Goal: Information Seeking & Learning: Compare options

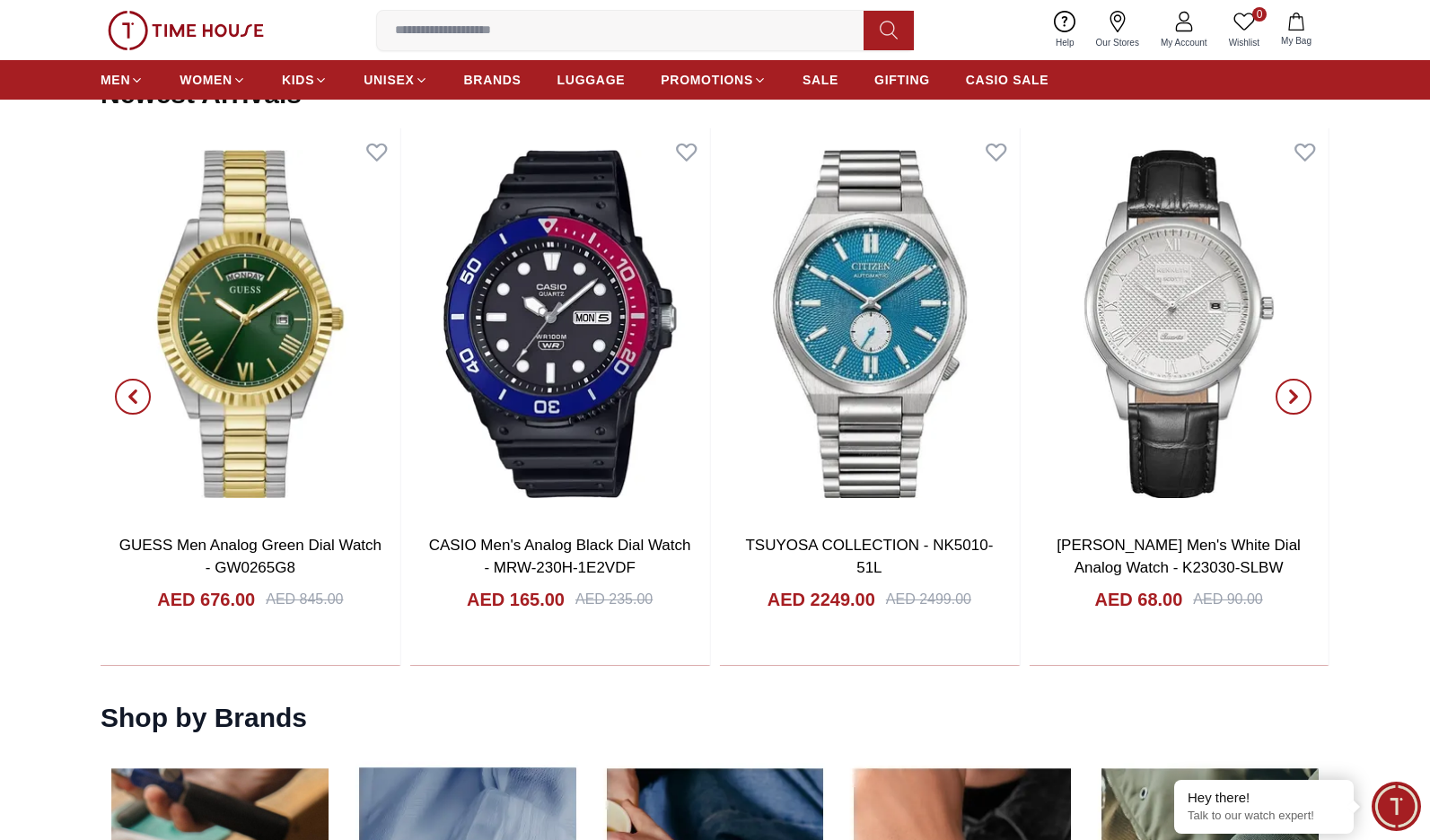
scroll to position [1938, 0]
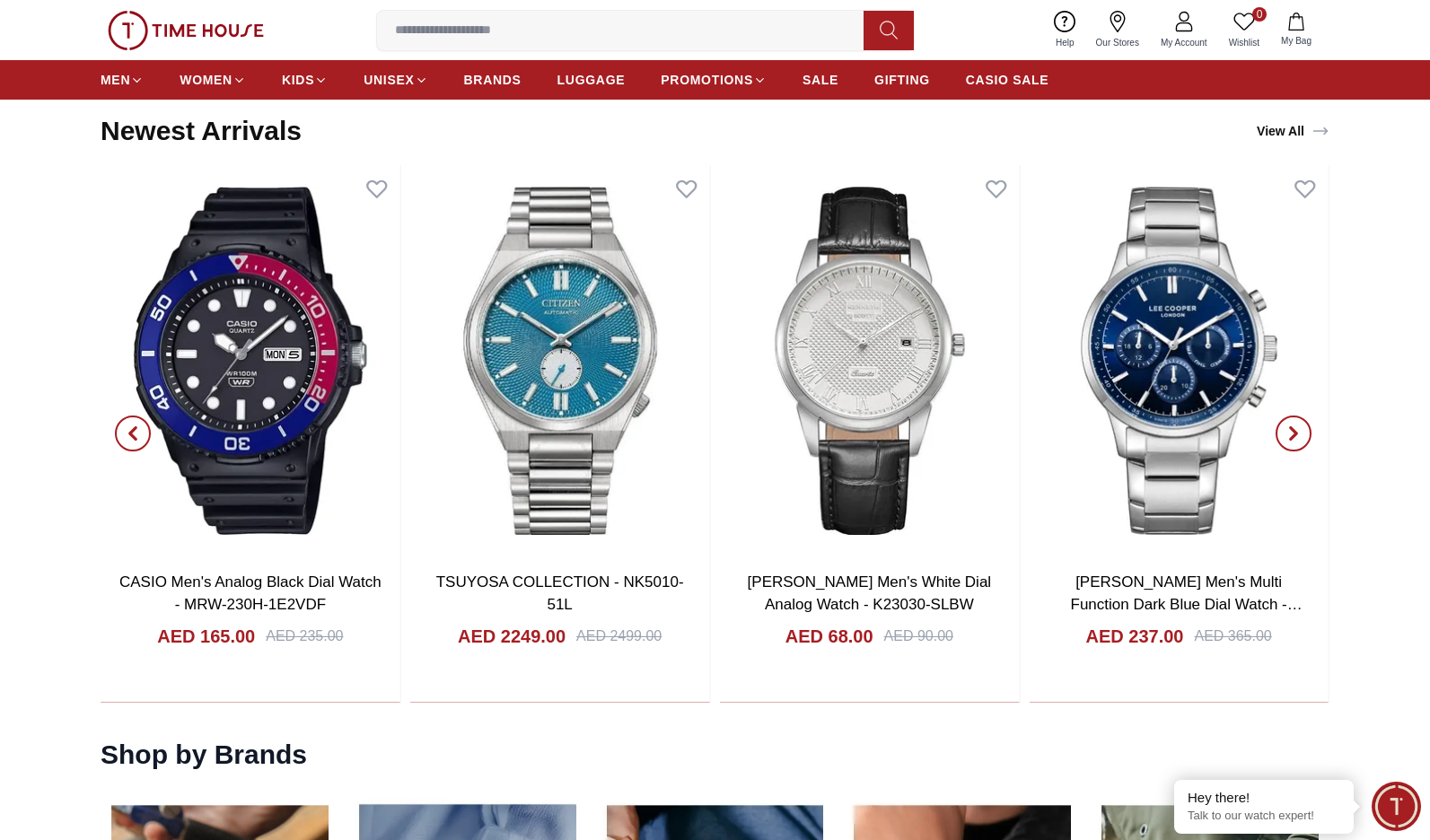
click at [1298, 437] on icon "button" at bounding box center [1292, 433] width 14 height 14
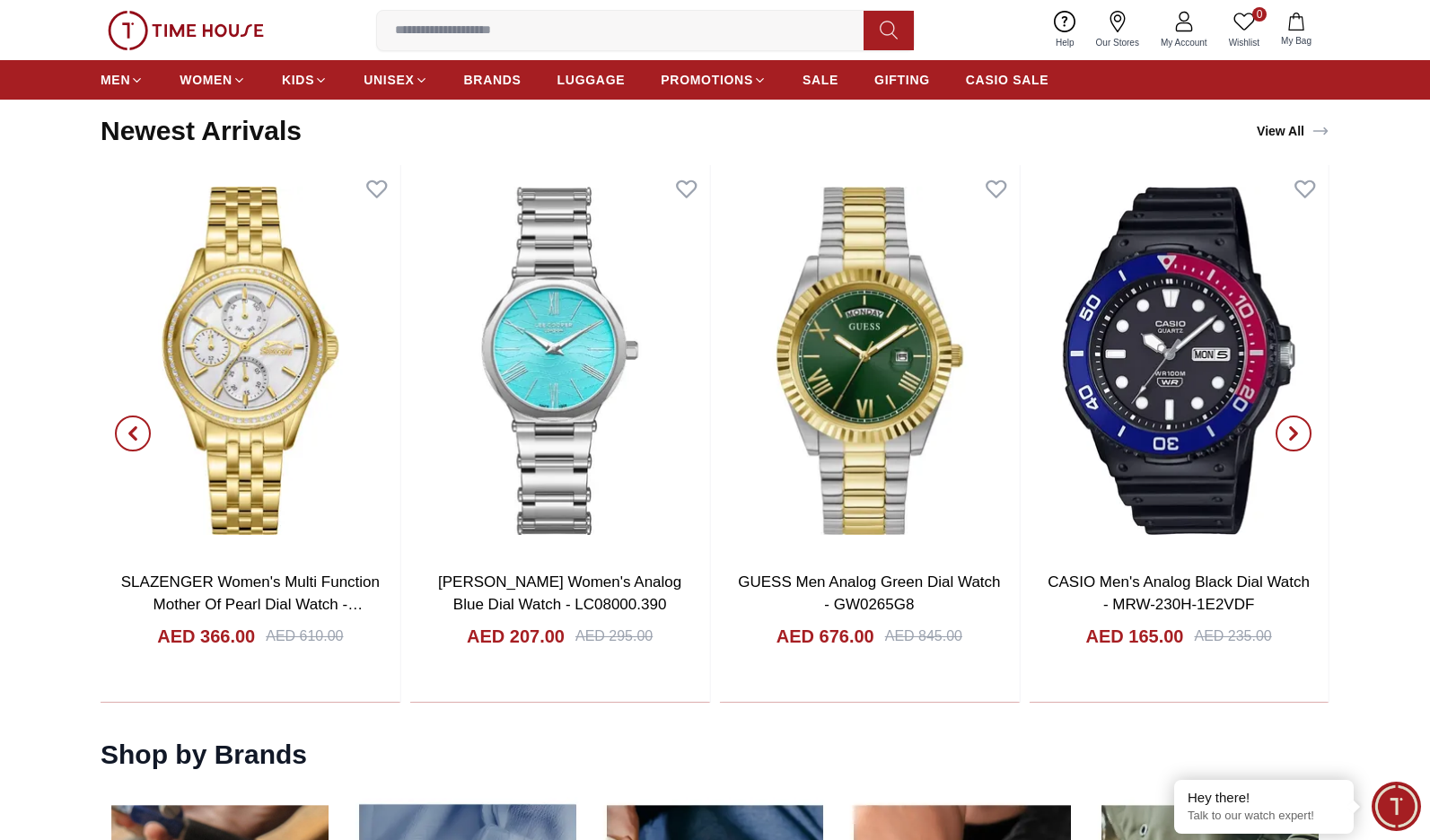
click at [1297, 437] on icon "button" at bounding box center [1292, 433] width 14 height 14
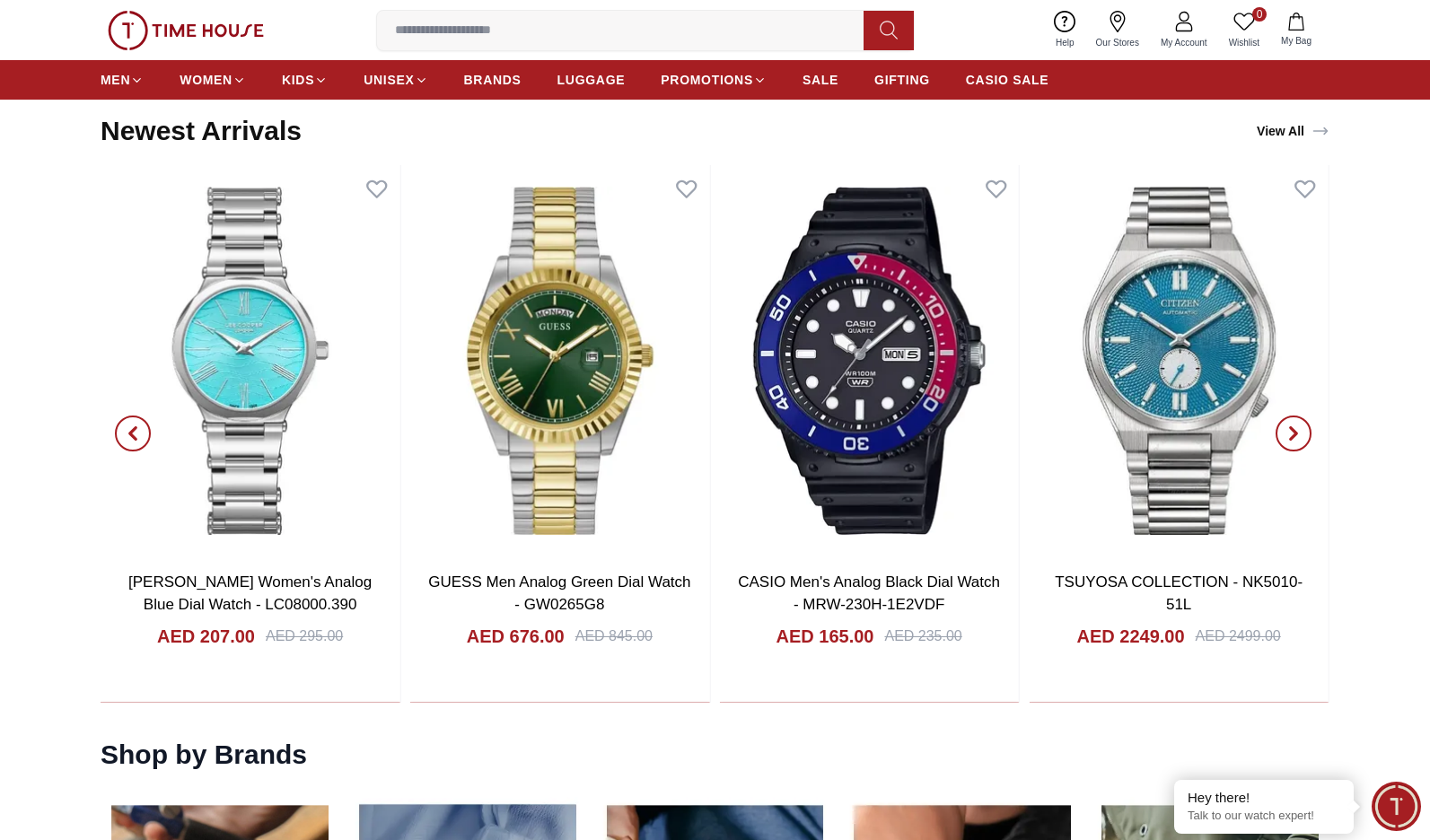
click at [1297, 437] on icon "button" at bounding box center [1292, 433] width 14 height 14
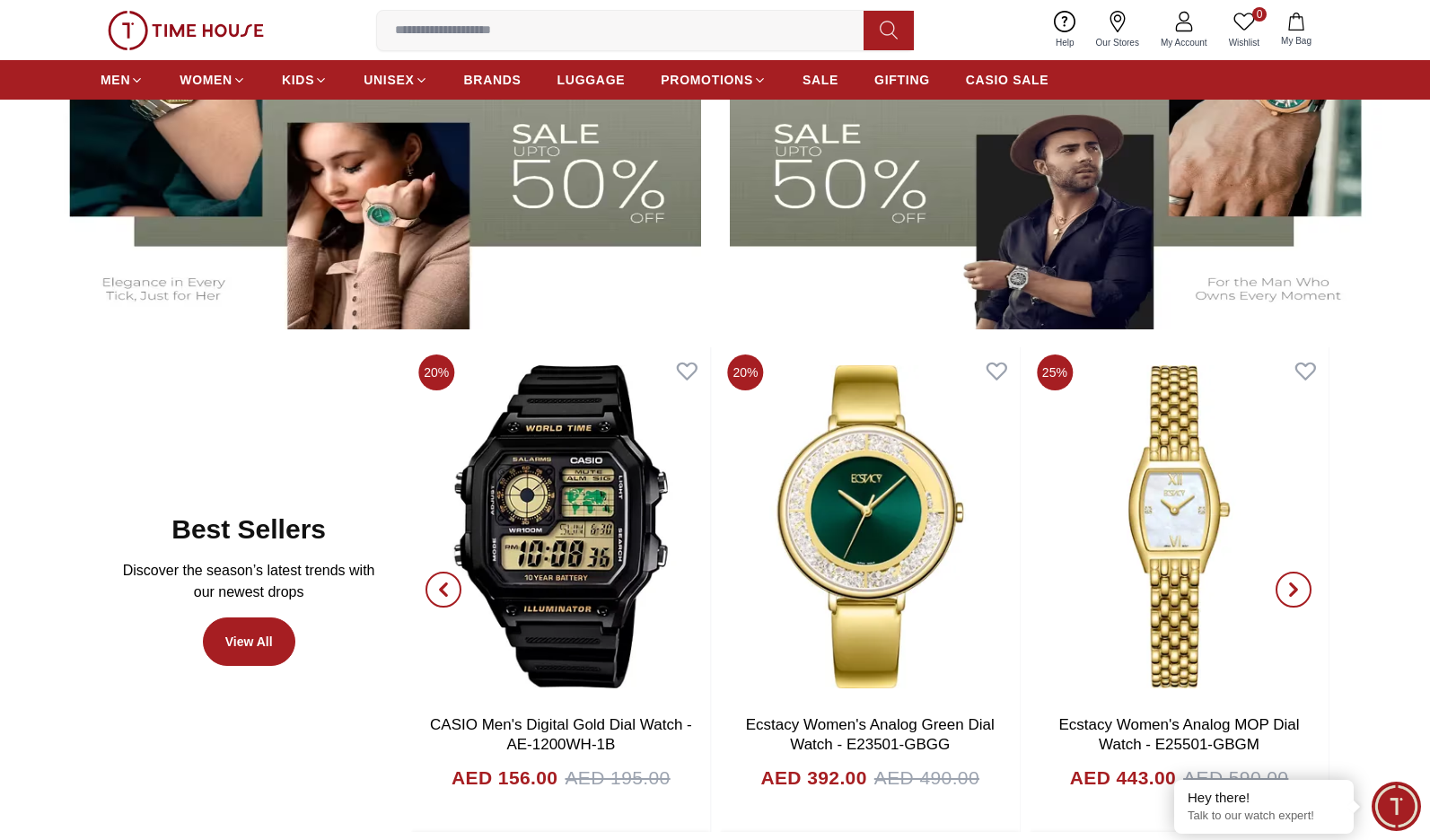
scroll to position [553, 0]
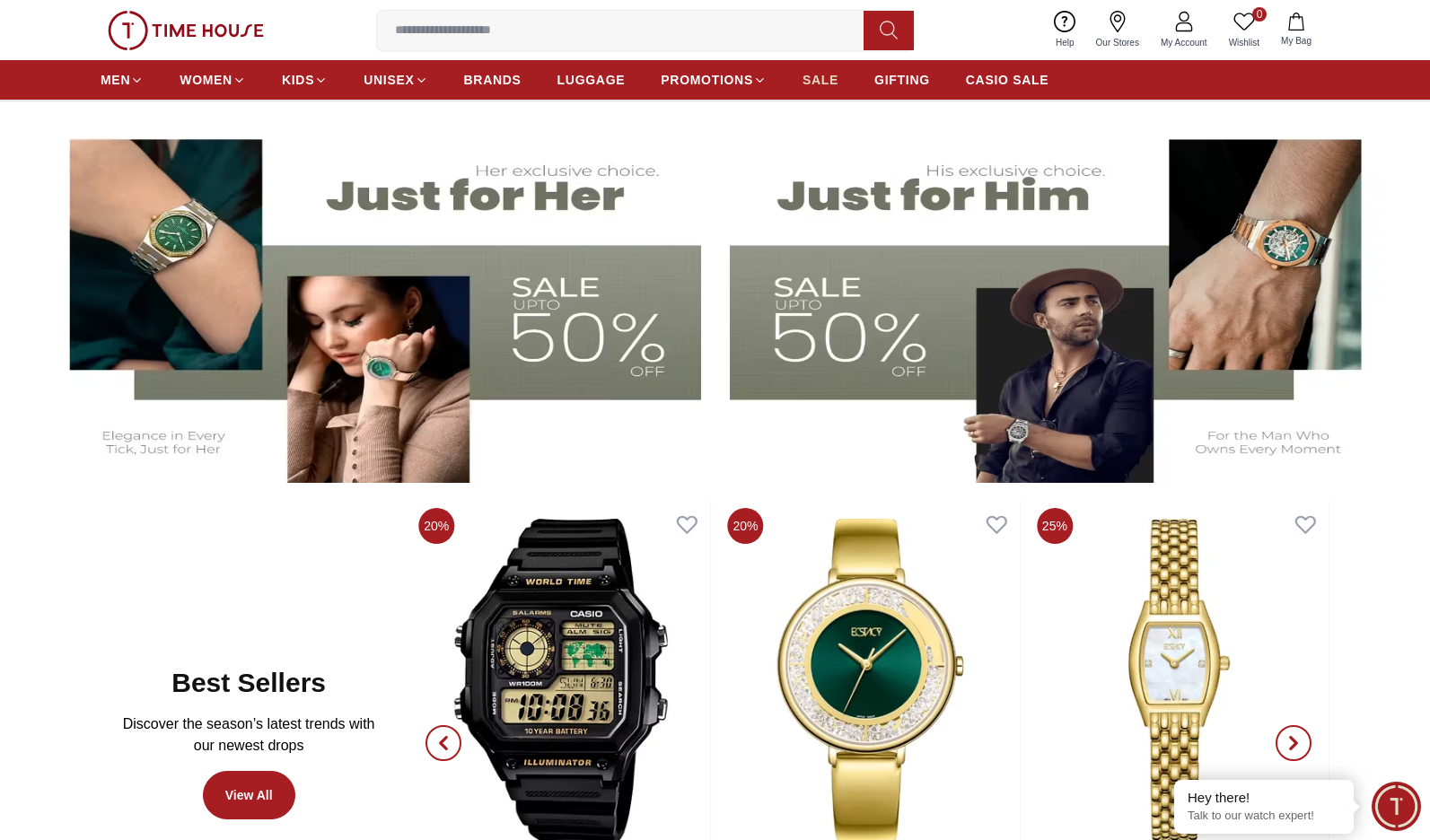
click at [817, 68] on link "SALE" at bounding box center [820, 80] width 36 height 32
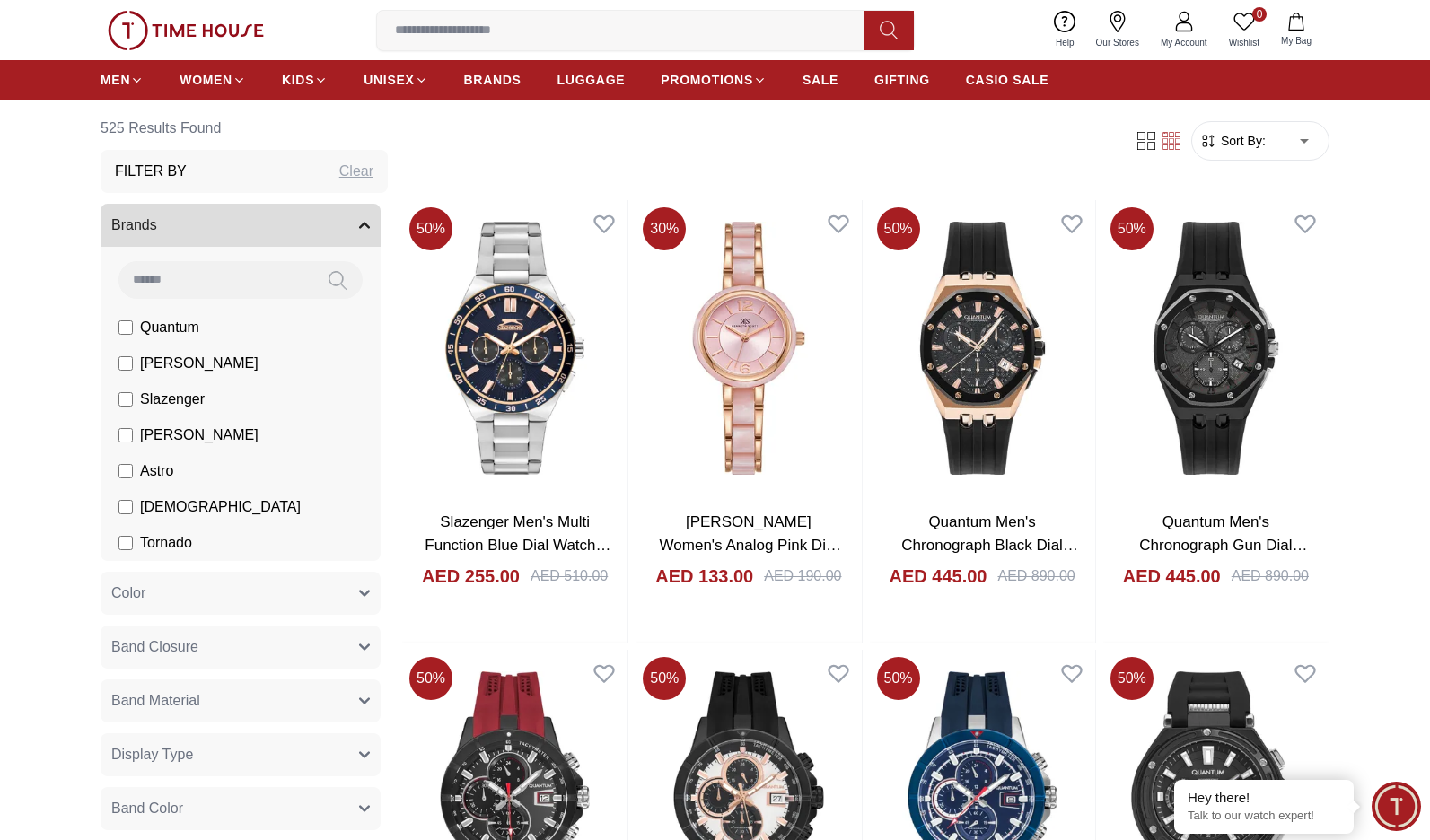
scroll to position [108, 0]
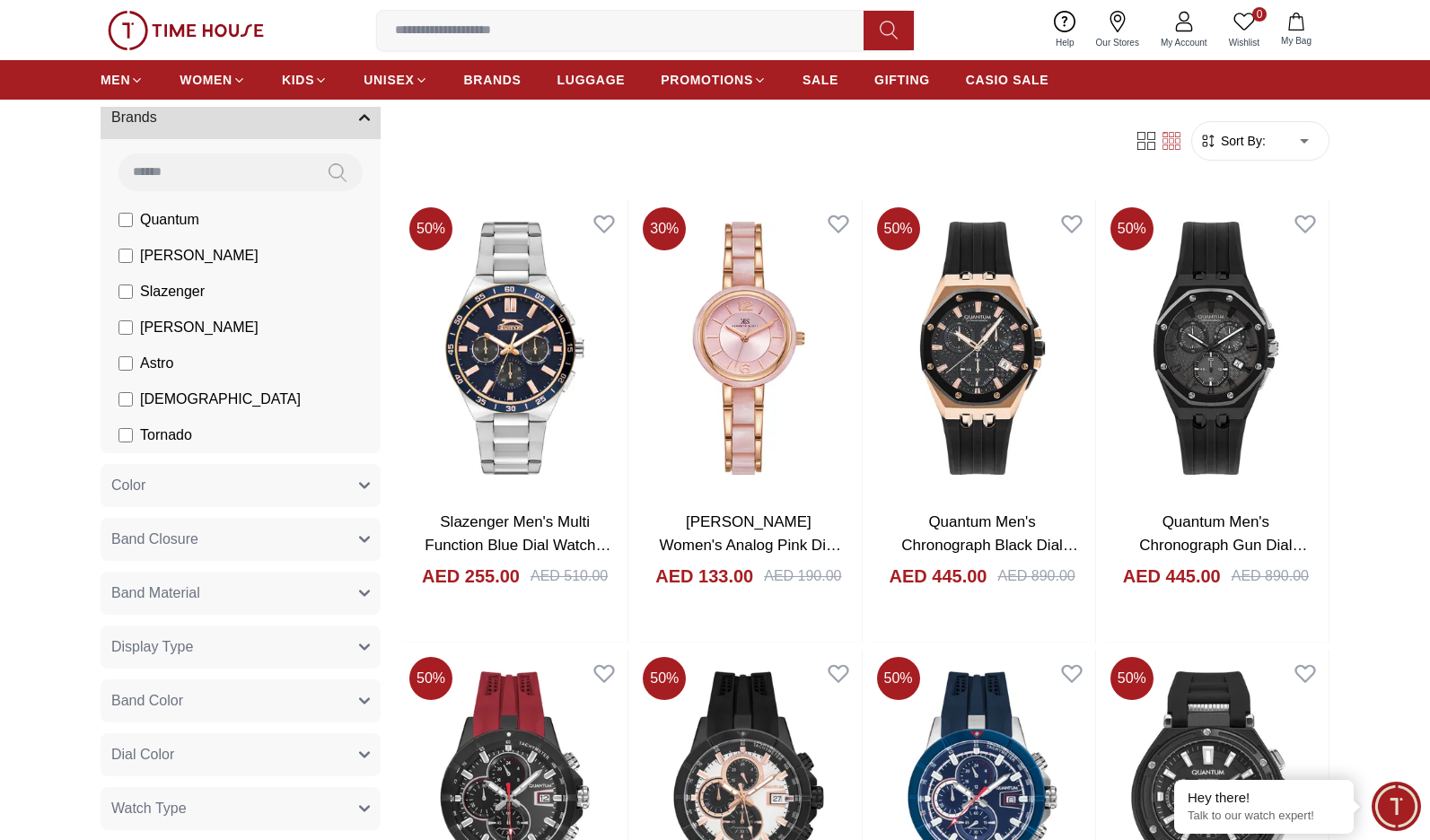
click at [166, 255] on span "[PERSON_NAME]" at bounding box center [198, 256] width 119 height 22
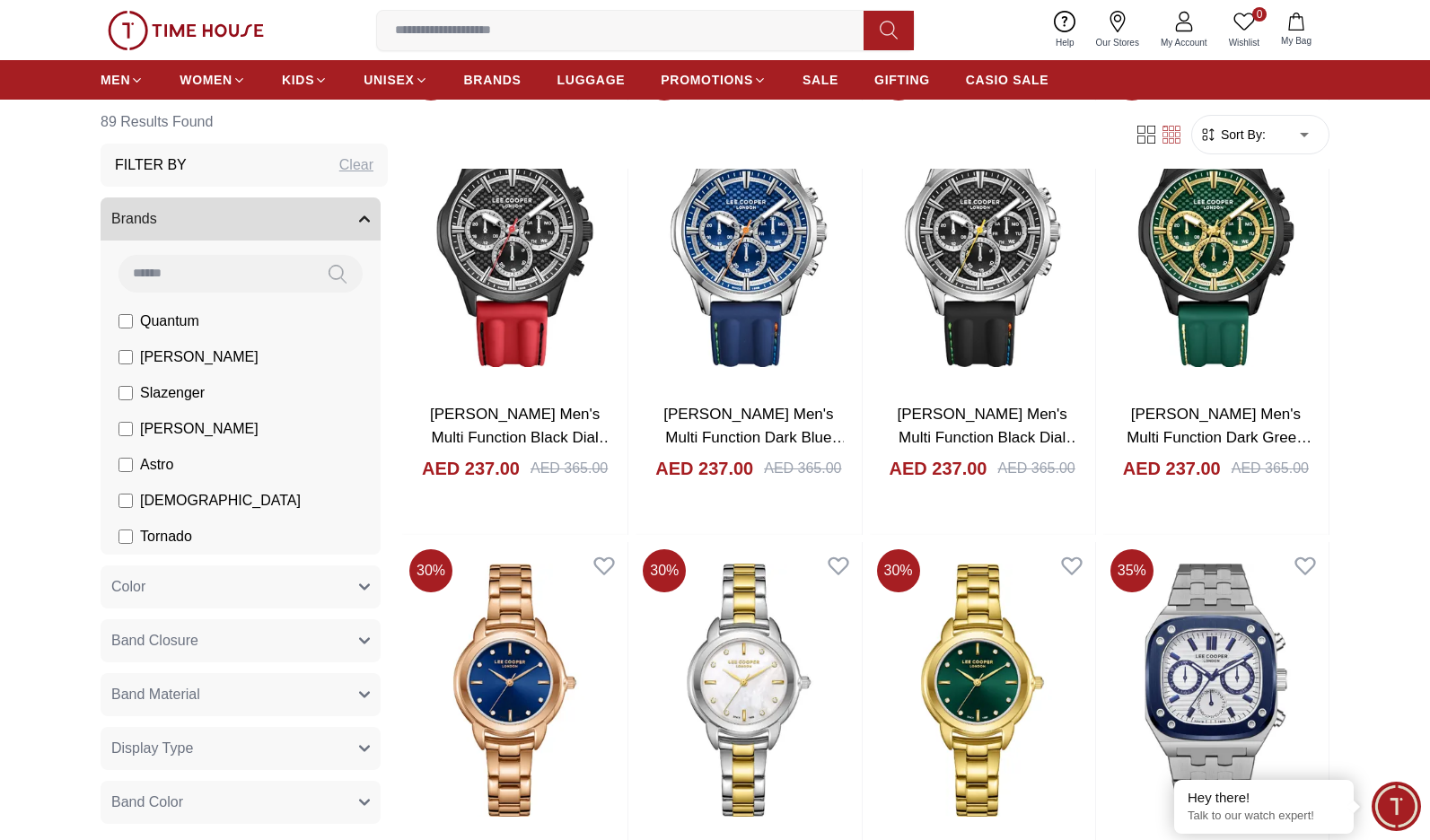
click at [341, 198] on button "Brands" at bounding box center [240, 218] width 280 height 43
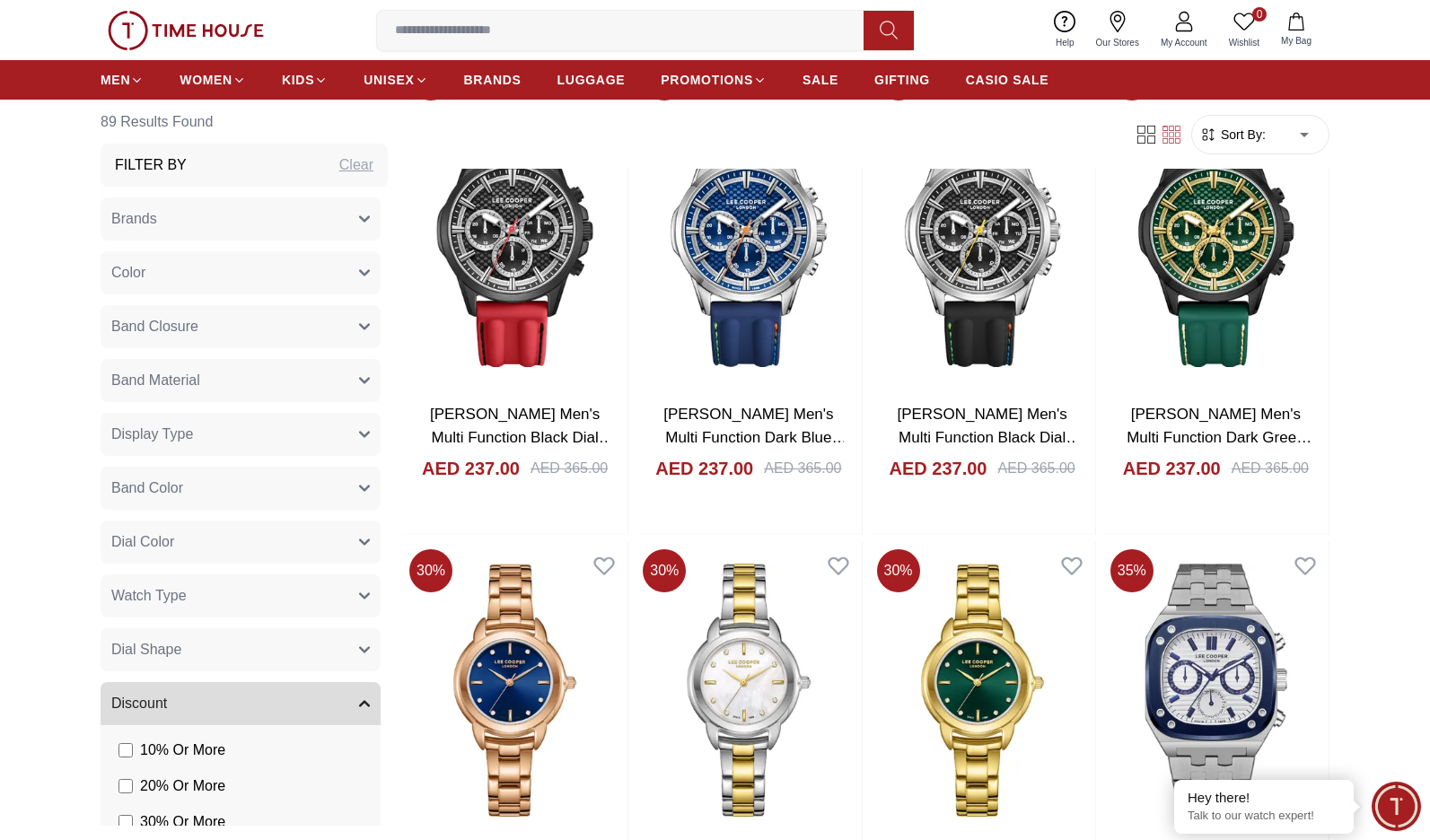
click at [262, 700] on button "Discount" at bounding box center [240, 702] width 280 height 43
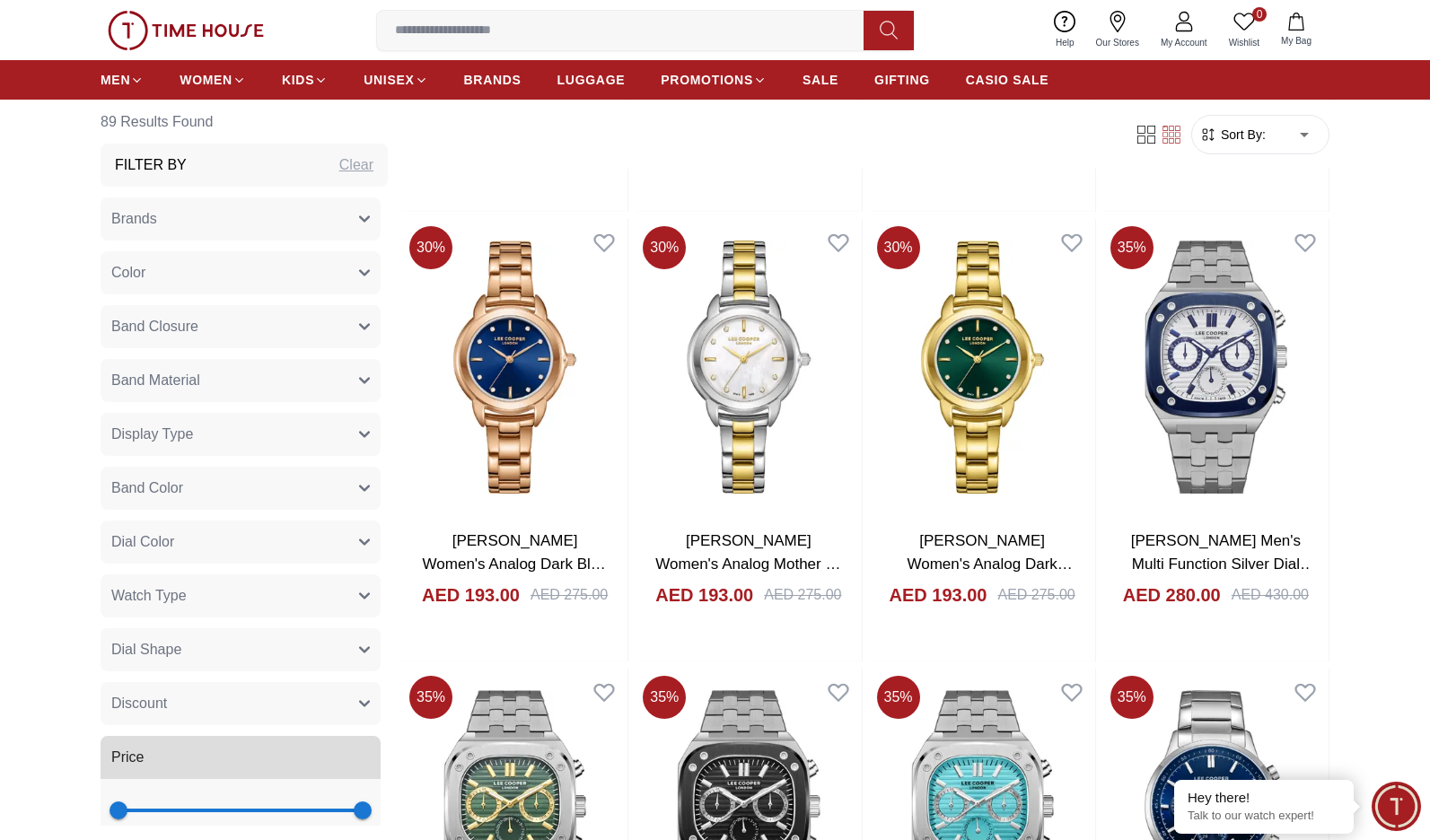
scroll to position [430, 0]
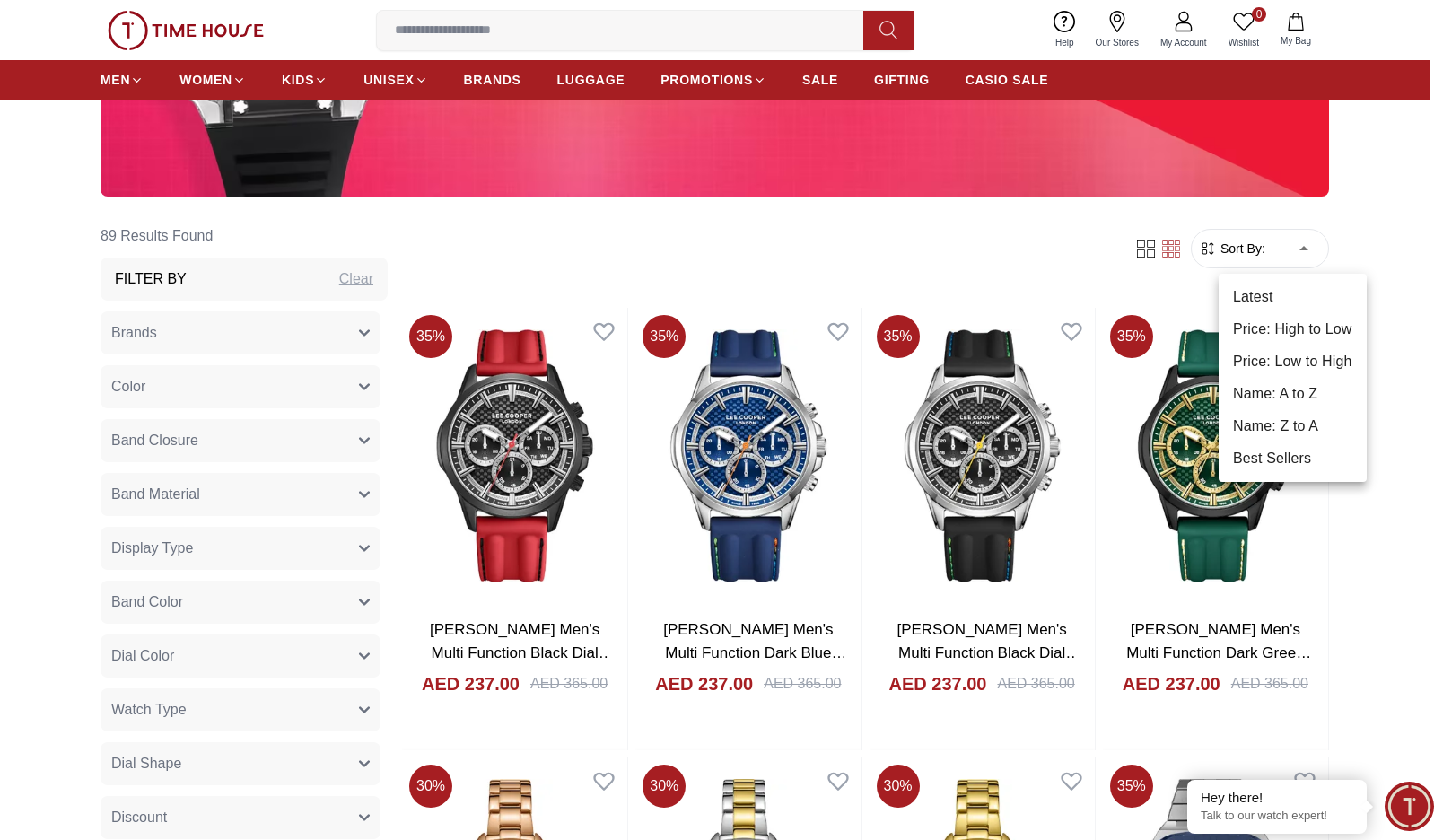
click at [1357, 243] on div at bounding box center [722, 420] width 1443 height 840
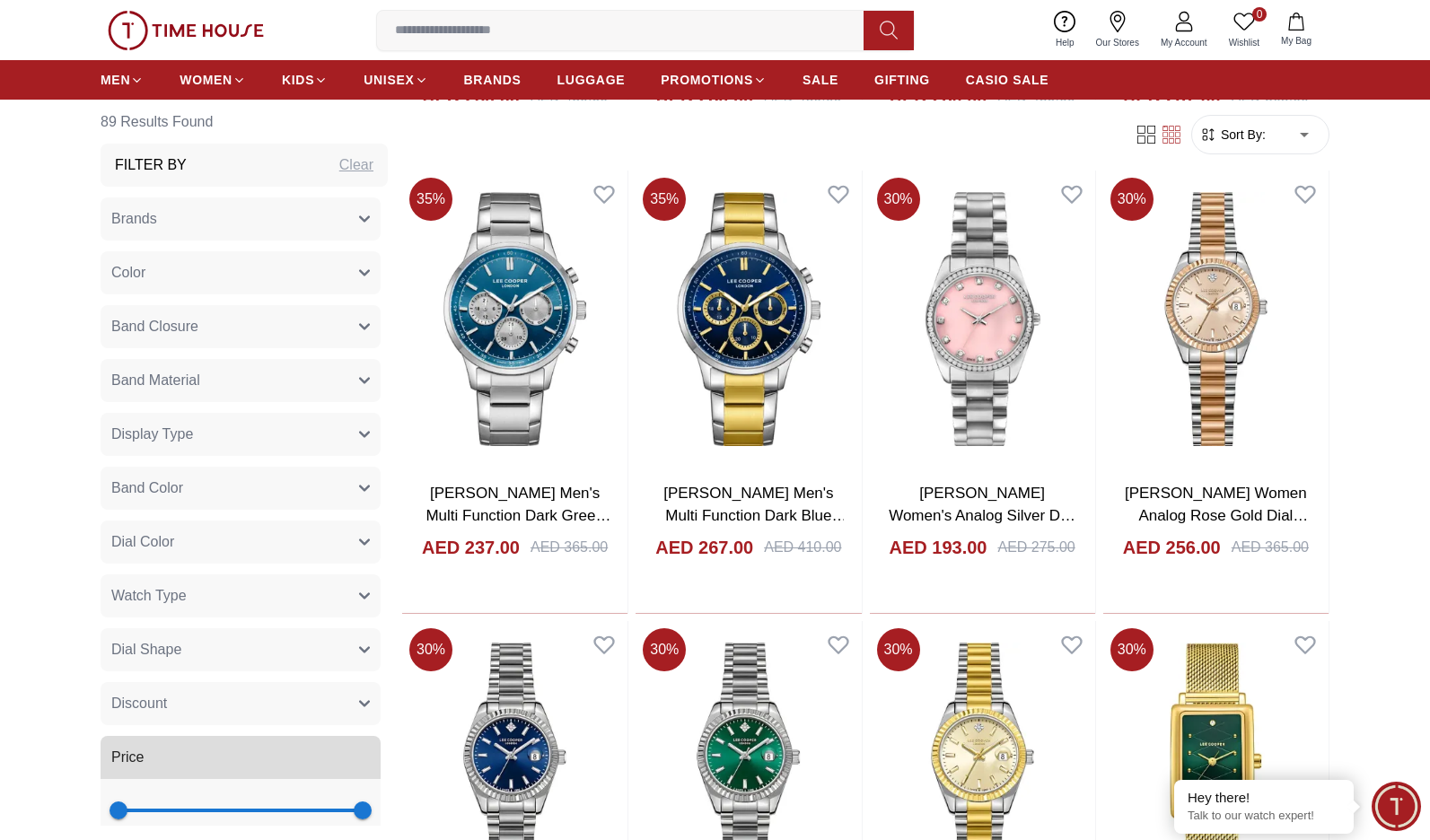
scroll to position [1830, 0]
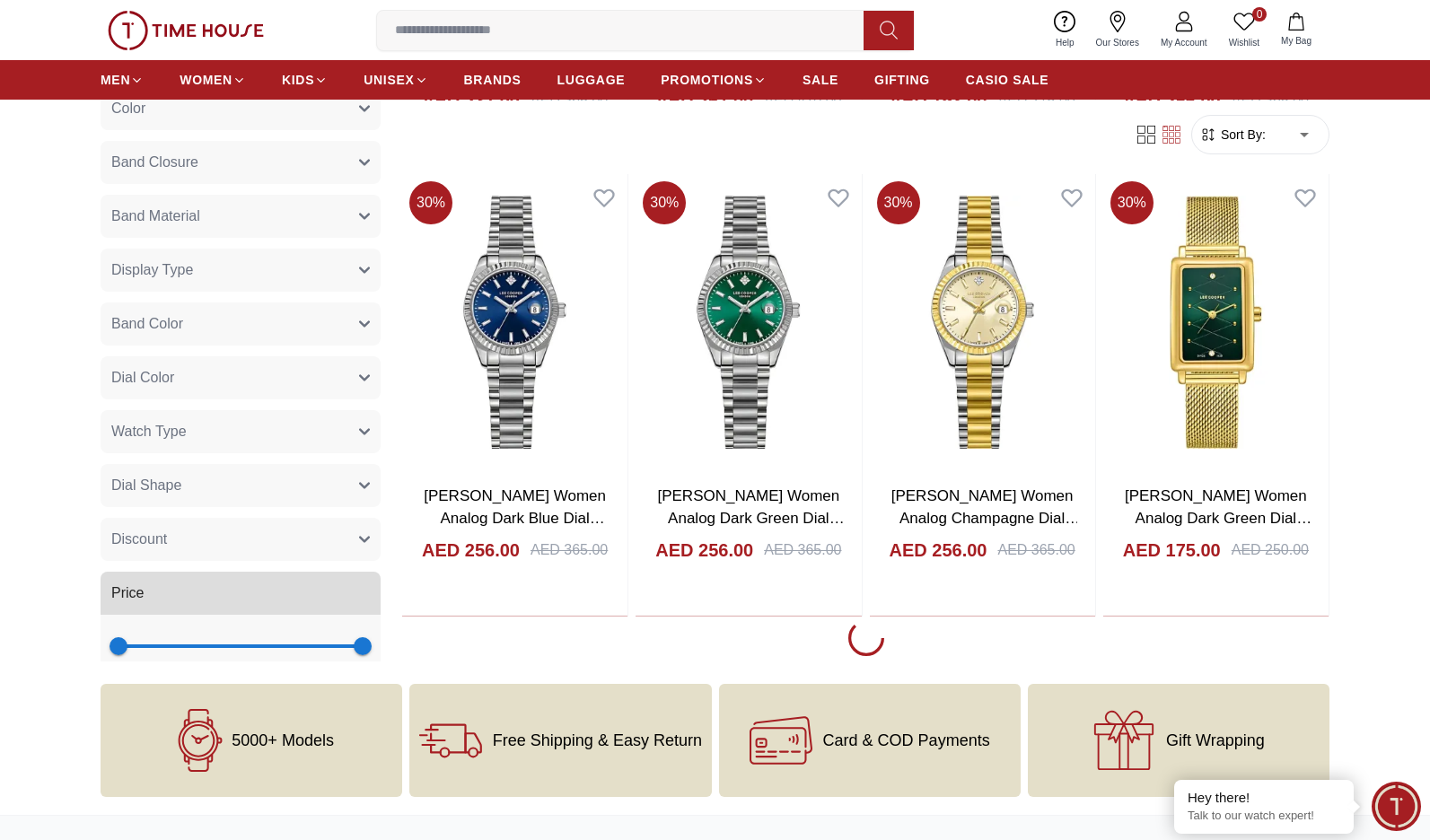
scroll to position [2369, 0]
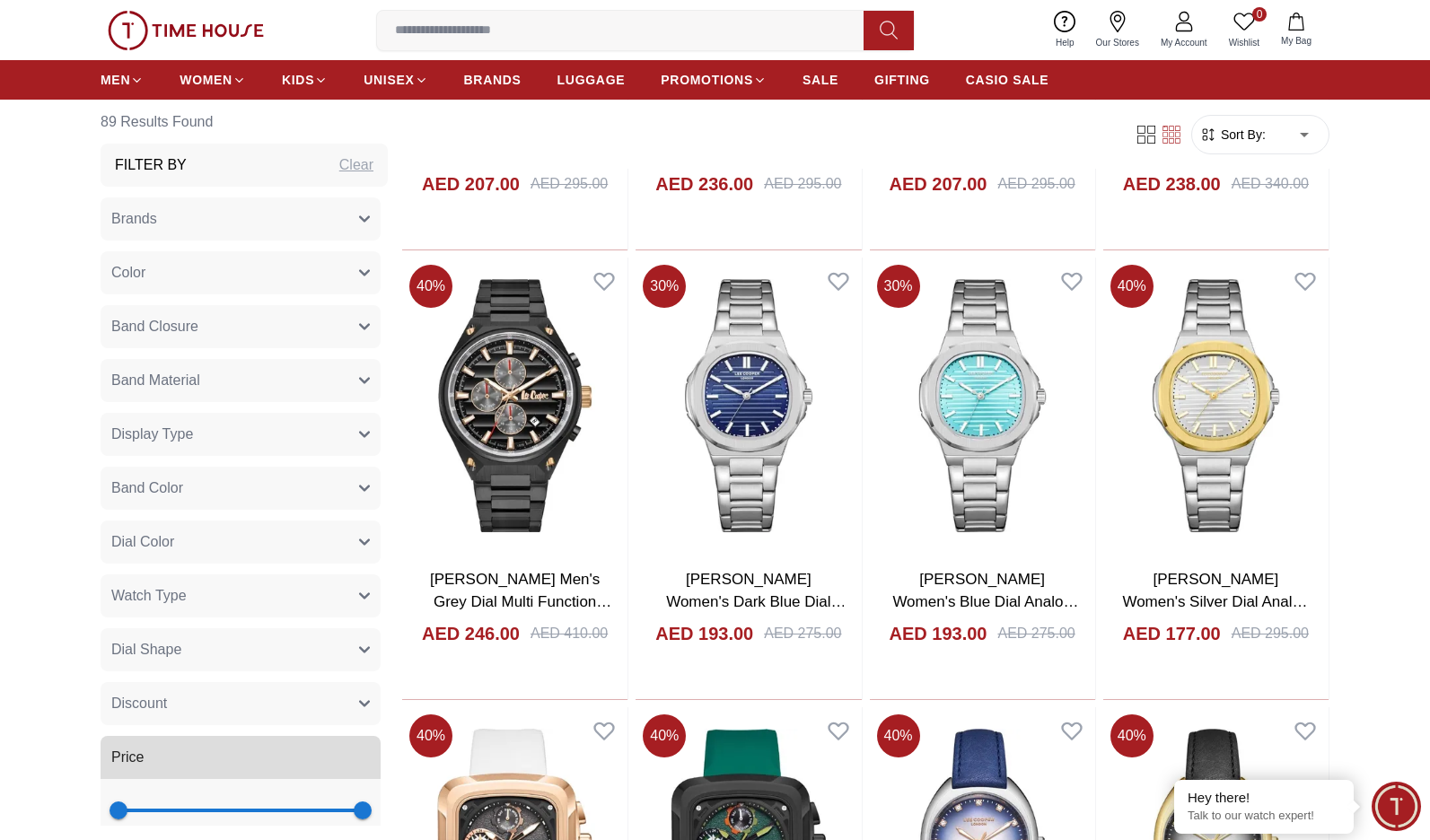
scroll to position [7214, 0]
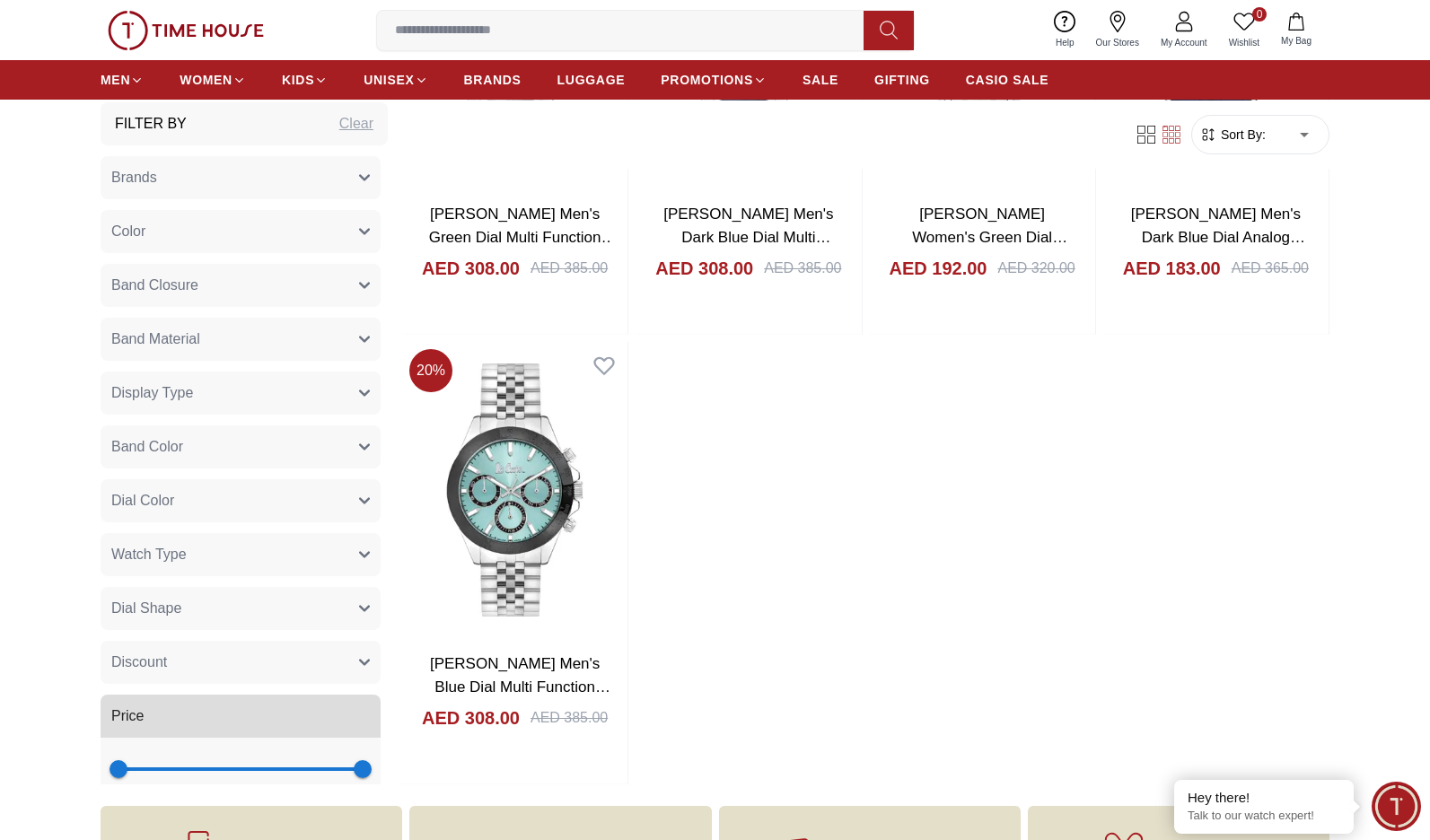
scroll to position [9799, 0]
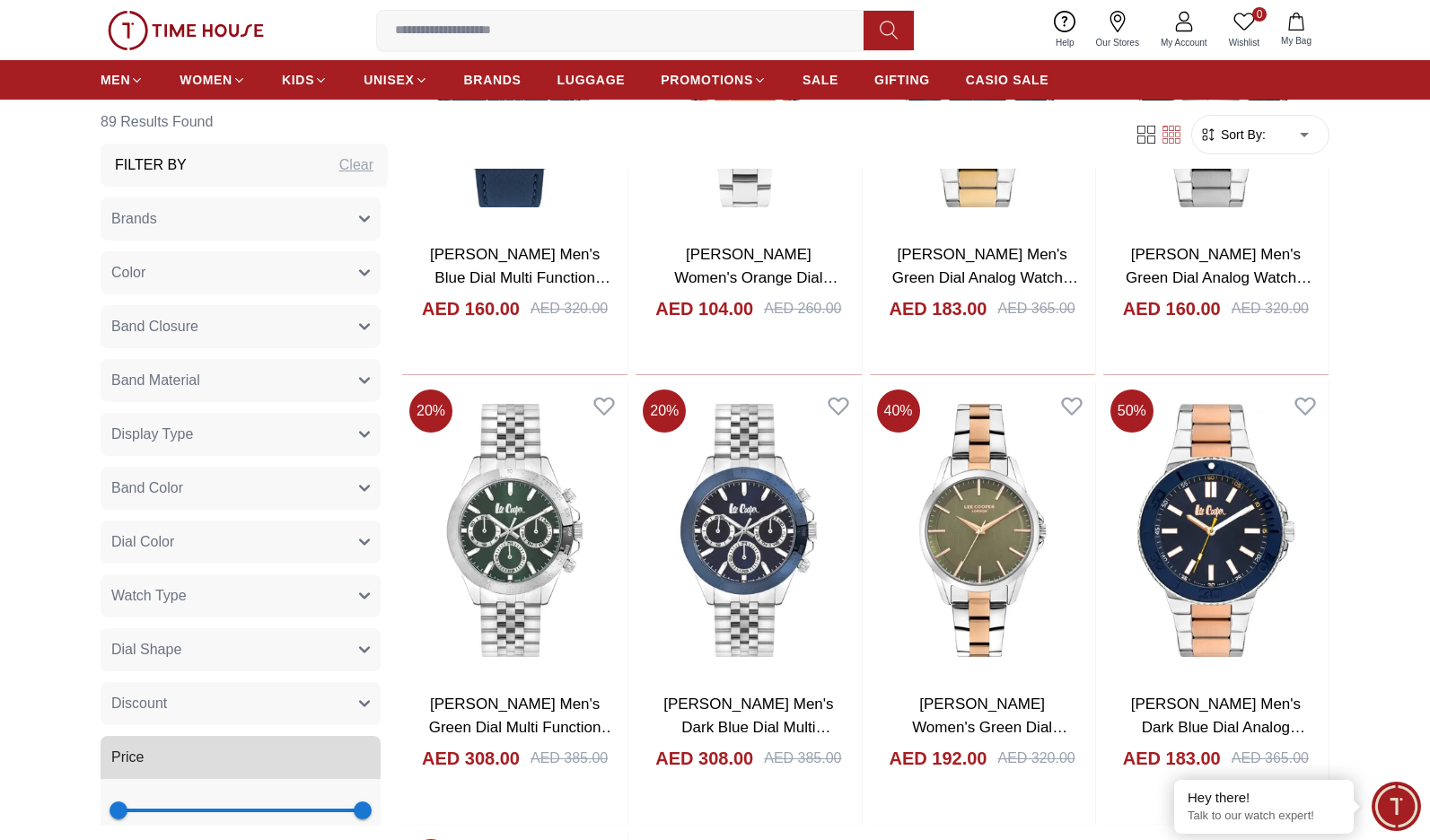
click at [304, 232] on button "Brands" at bounding box center [240, 218] width 280 height 43
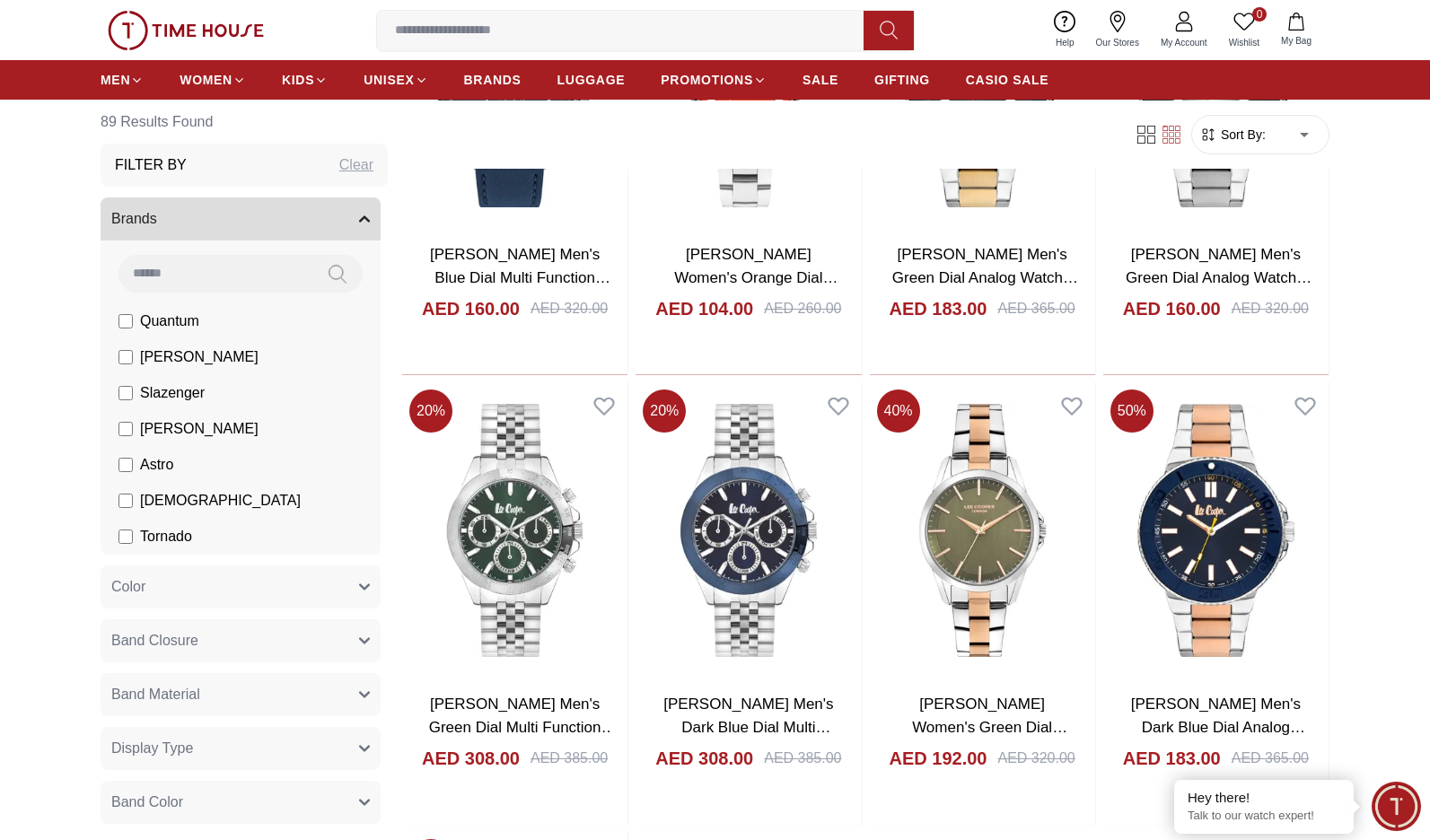
click at [184, 365] on span "[PERSON_NAME]" at bounding box center [198, 358] width 119 height 22
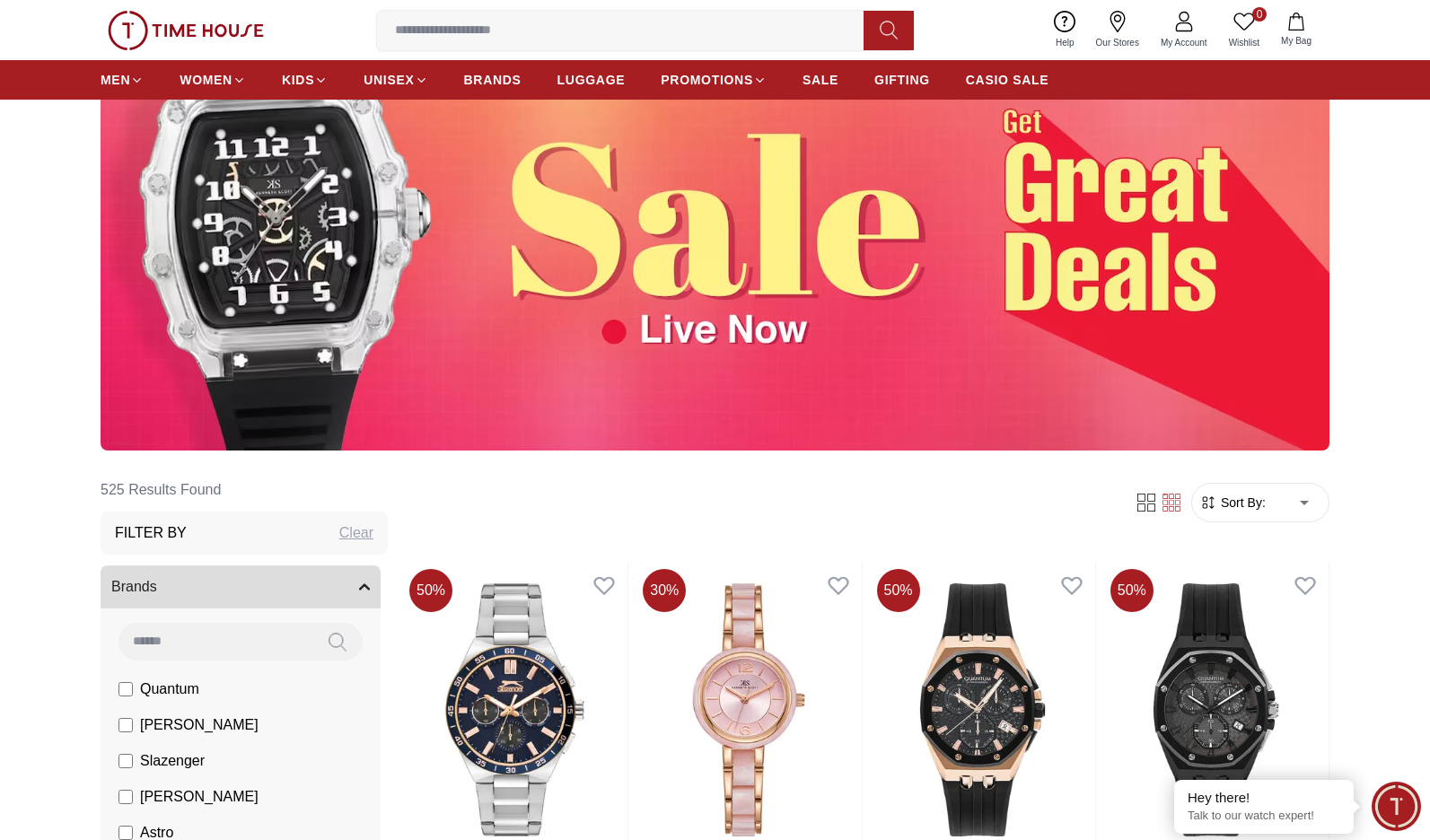
scroll to position [430, 0]
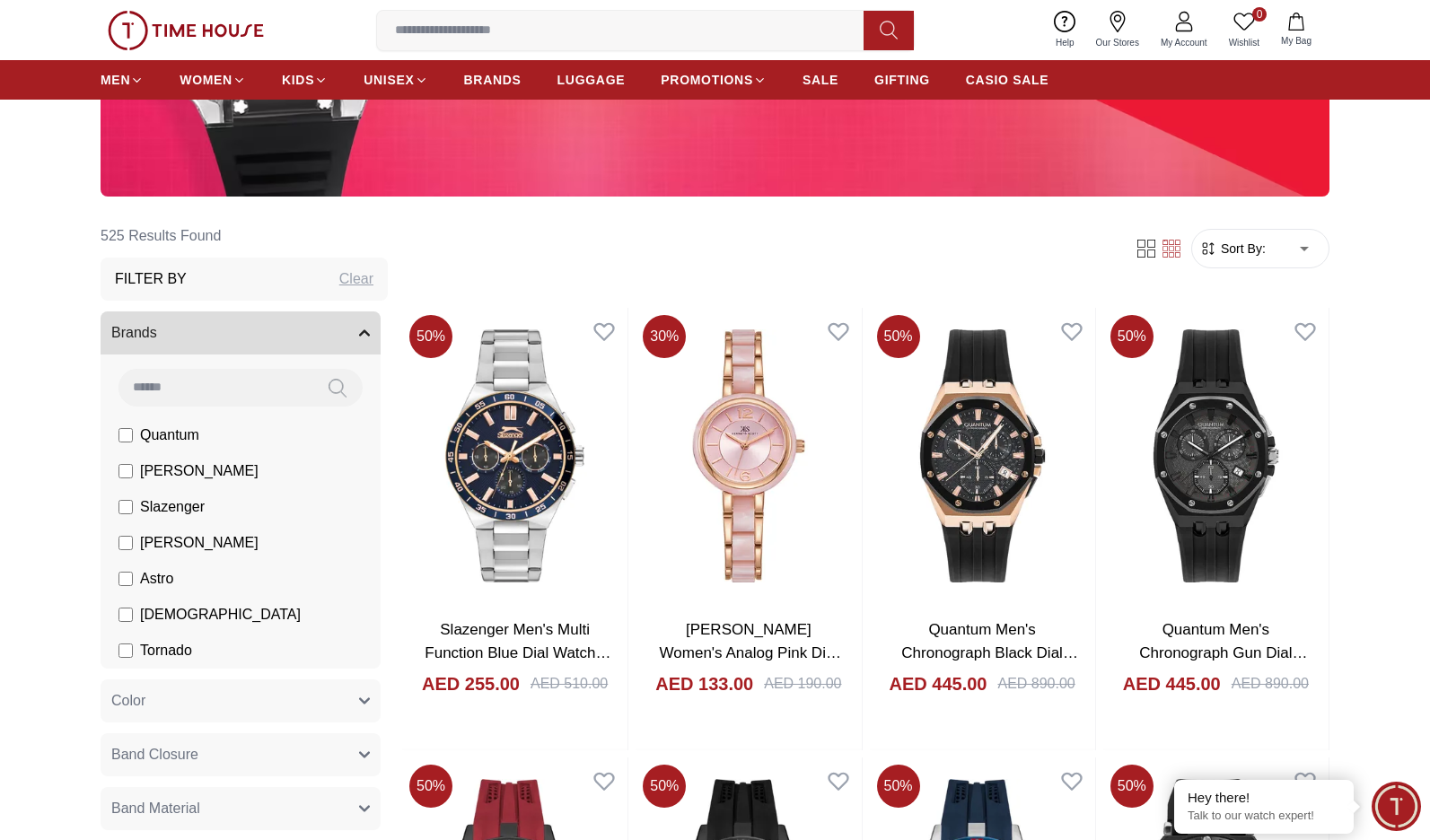
scroll to position [1217, 0]
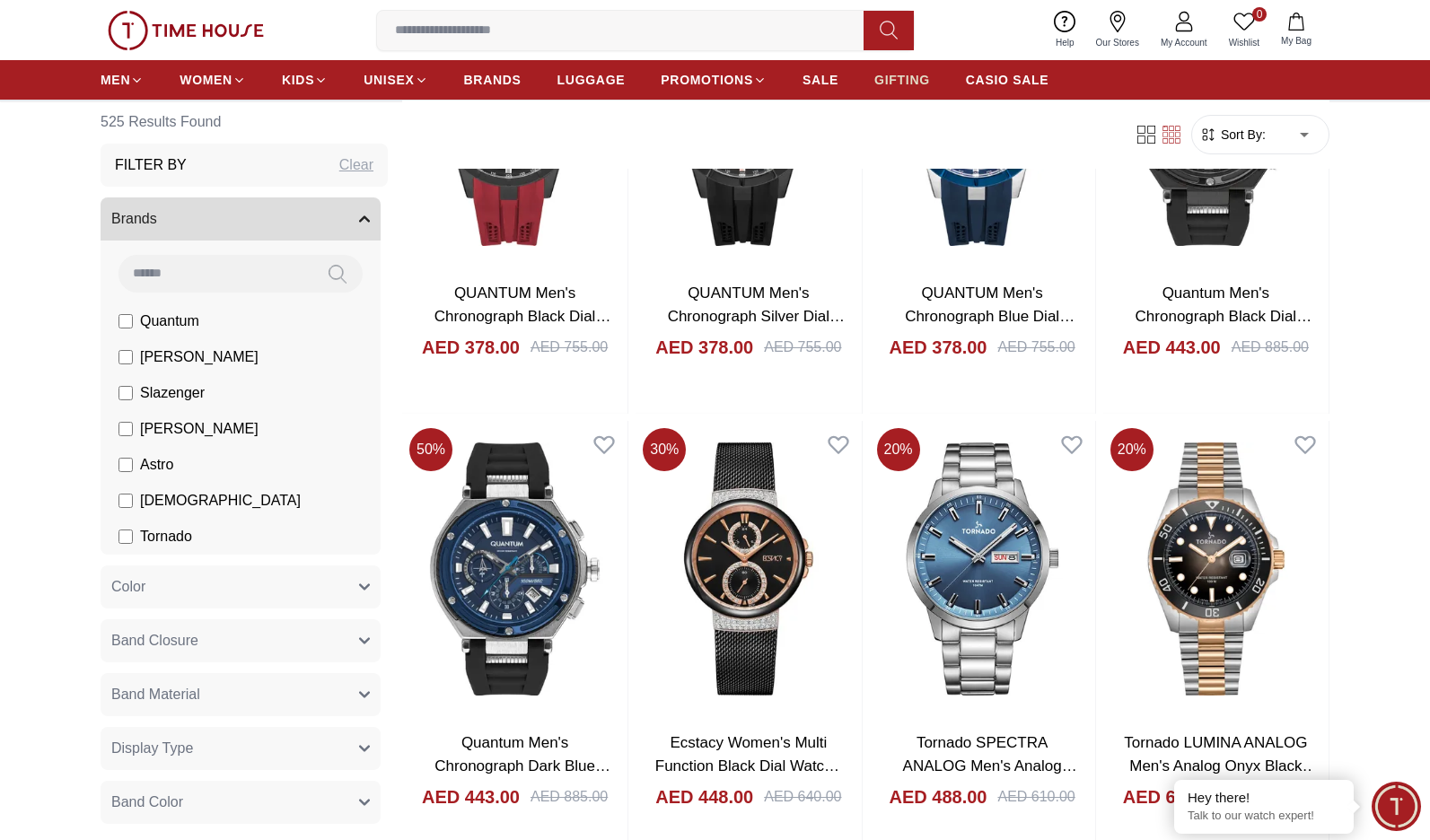
click at [887, 85] on span "GIFTING" at bounding box center [902, 80] width 56 height 18
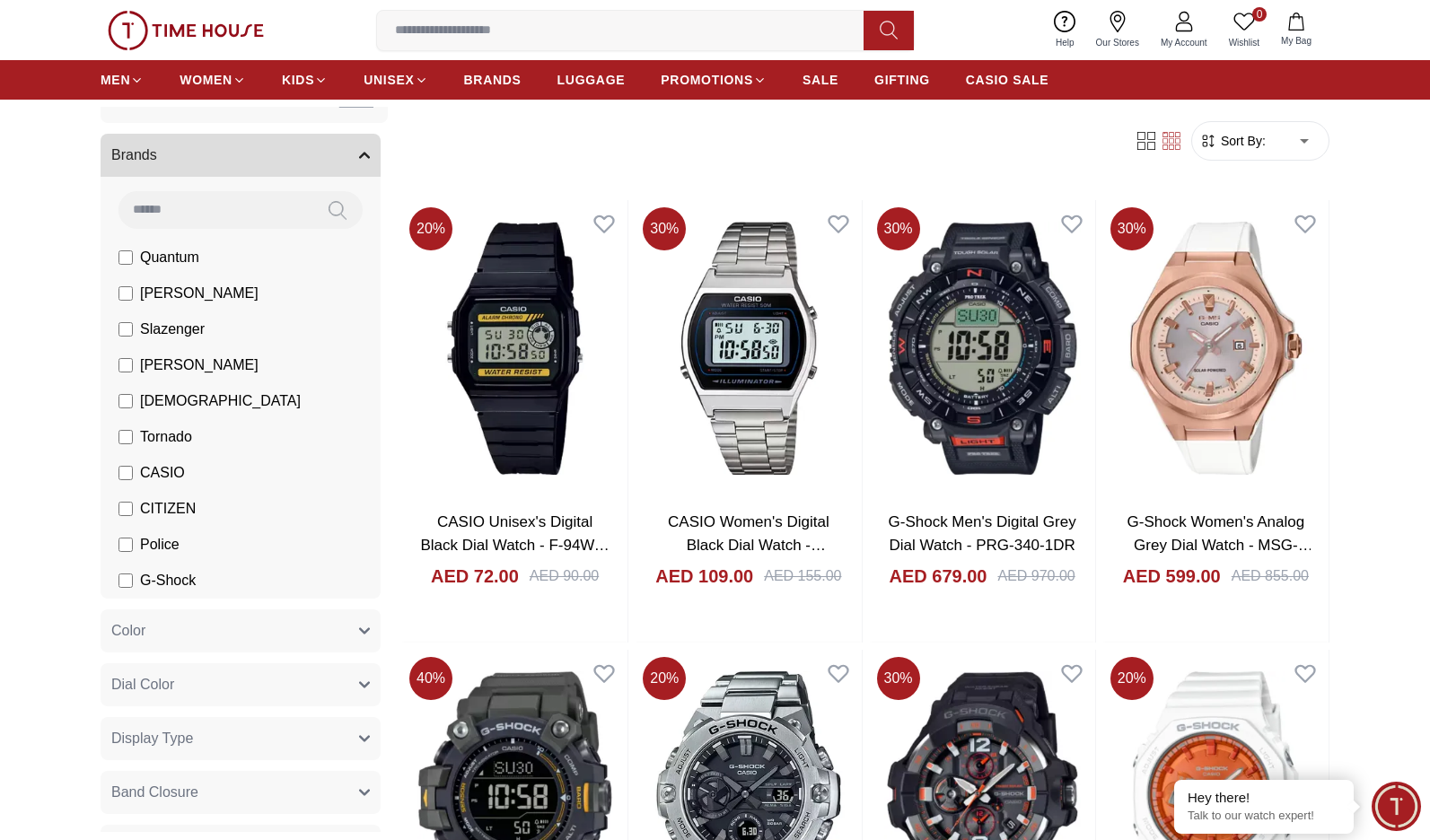
scroll to position [108, 0]
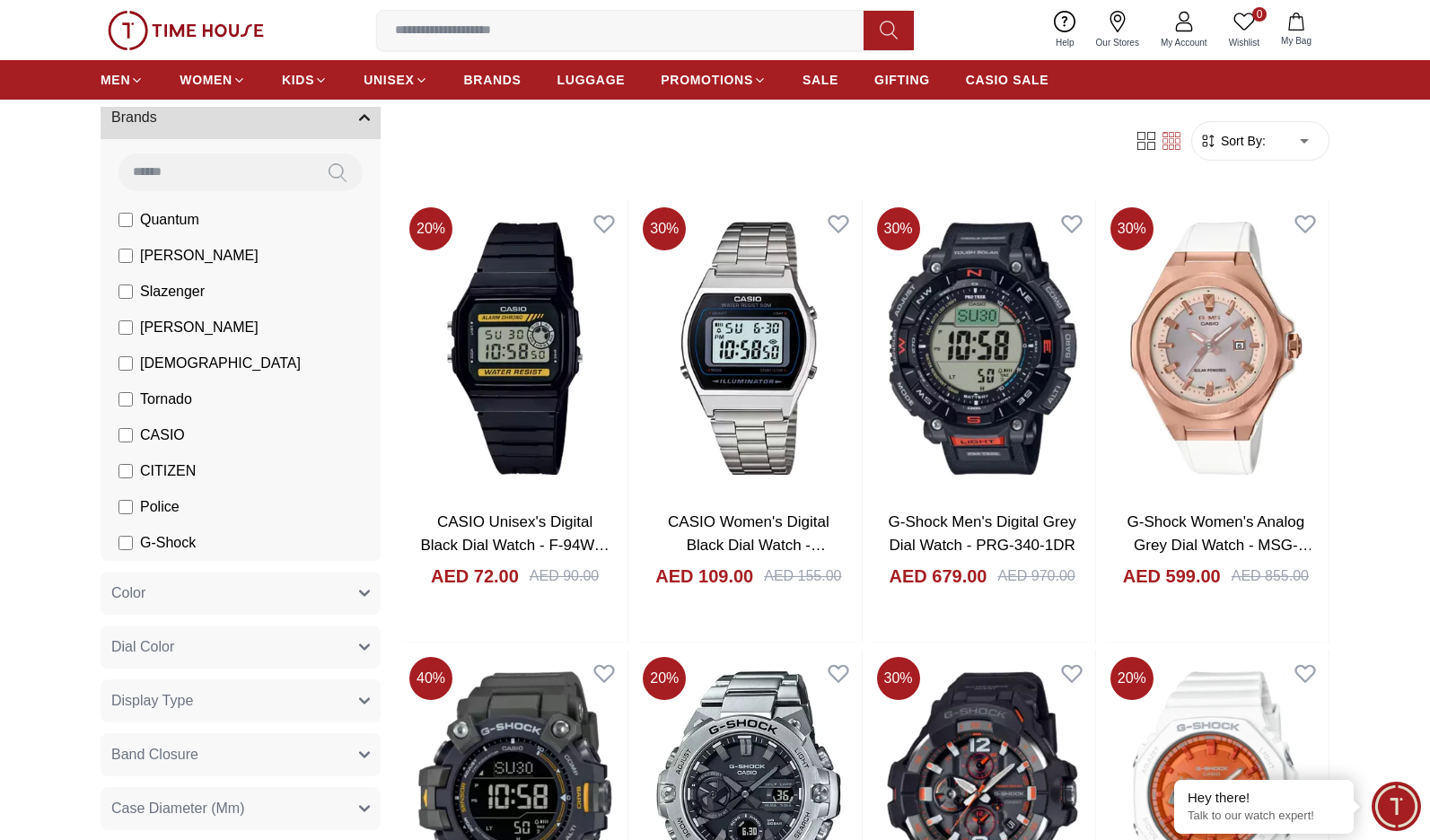
click at [171, 469] on span "CITIZEN" at bounding box center [167, 471] width 56 height 22
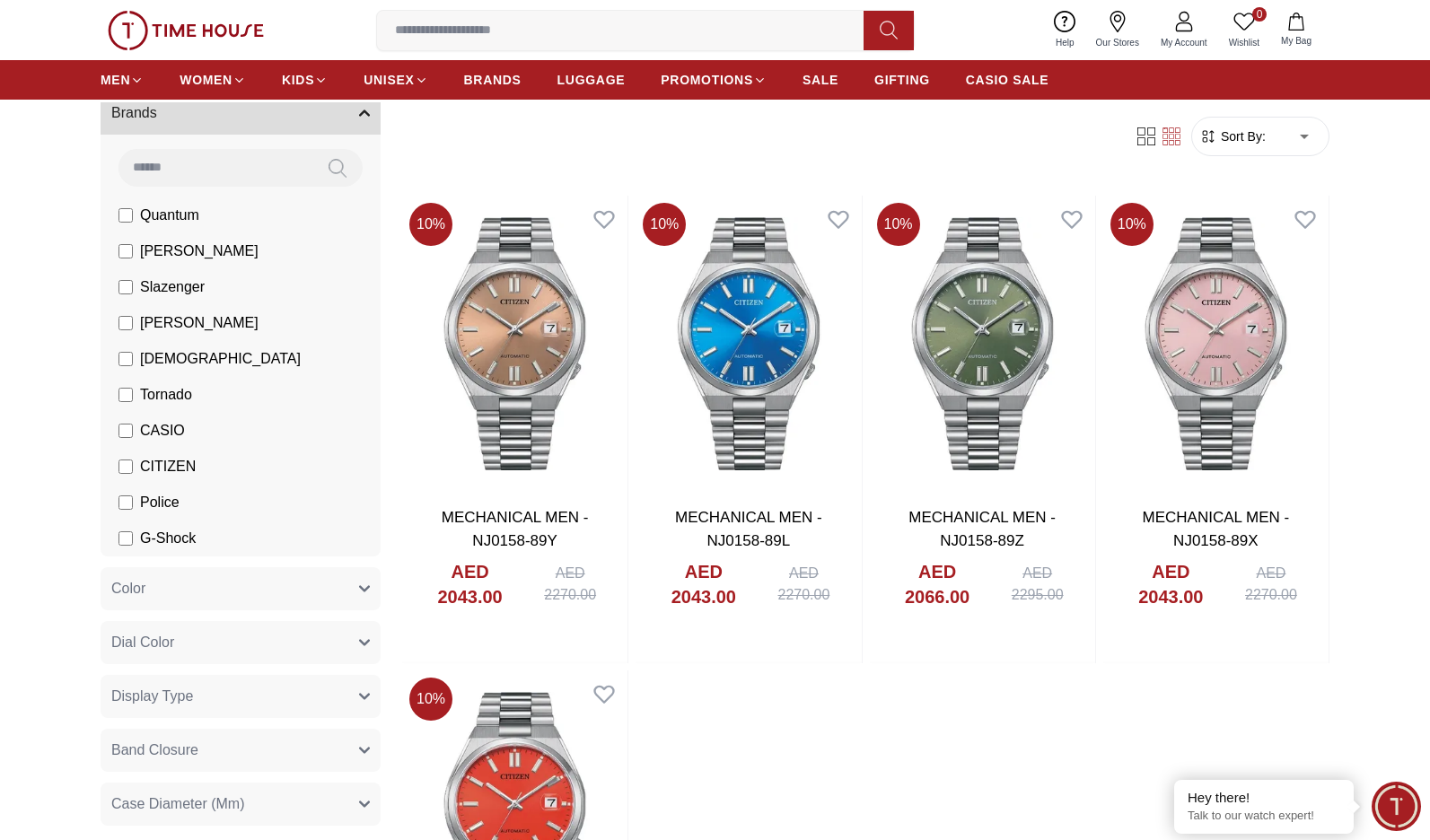
scroll to position [538, 0]
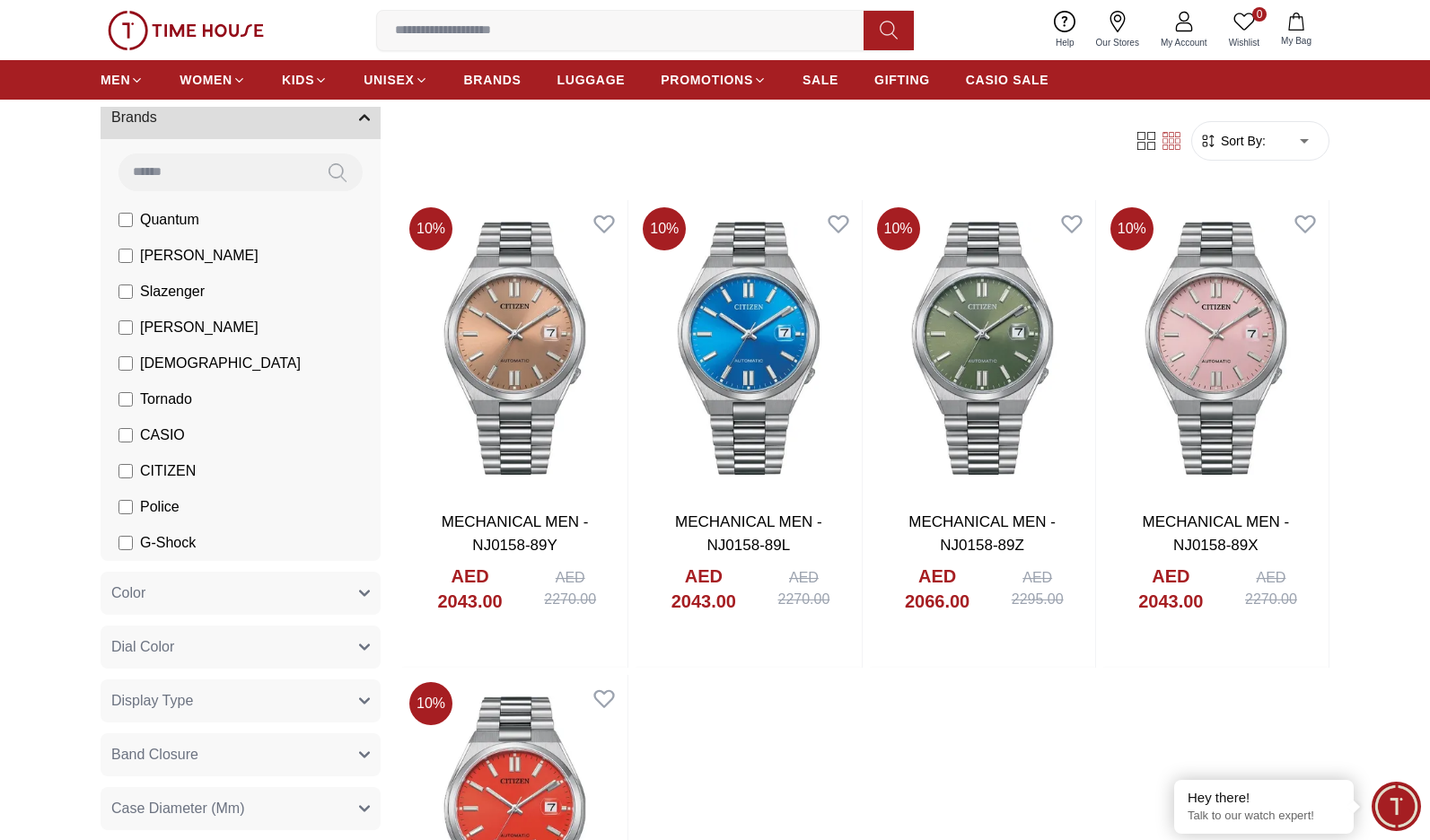
click at [189, 512] on li "Police" at bounding box center [244, 507] width 273 height 36
click at [176, 472] on span "CITIZEN" at bounding box center [167, 471] width 56 height 22
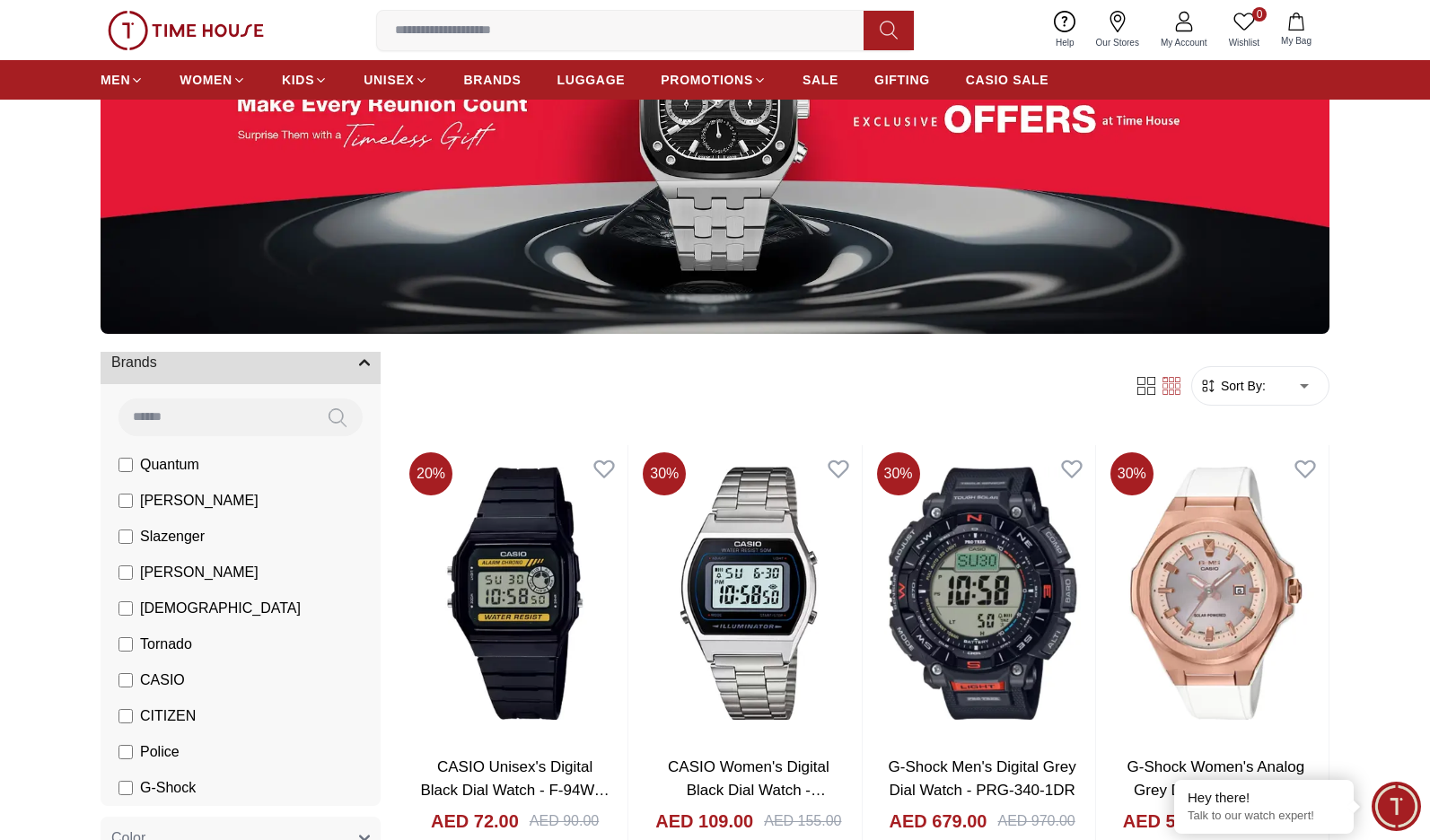
scroll to position [323, 0]
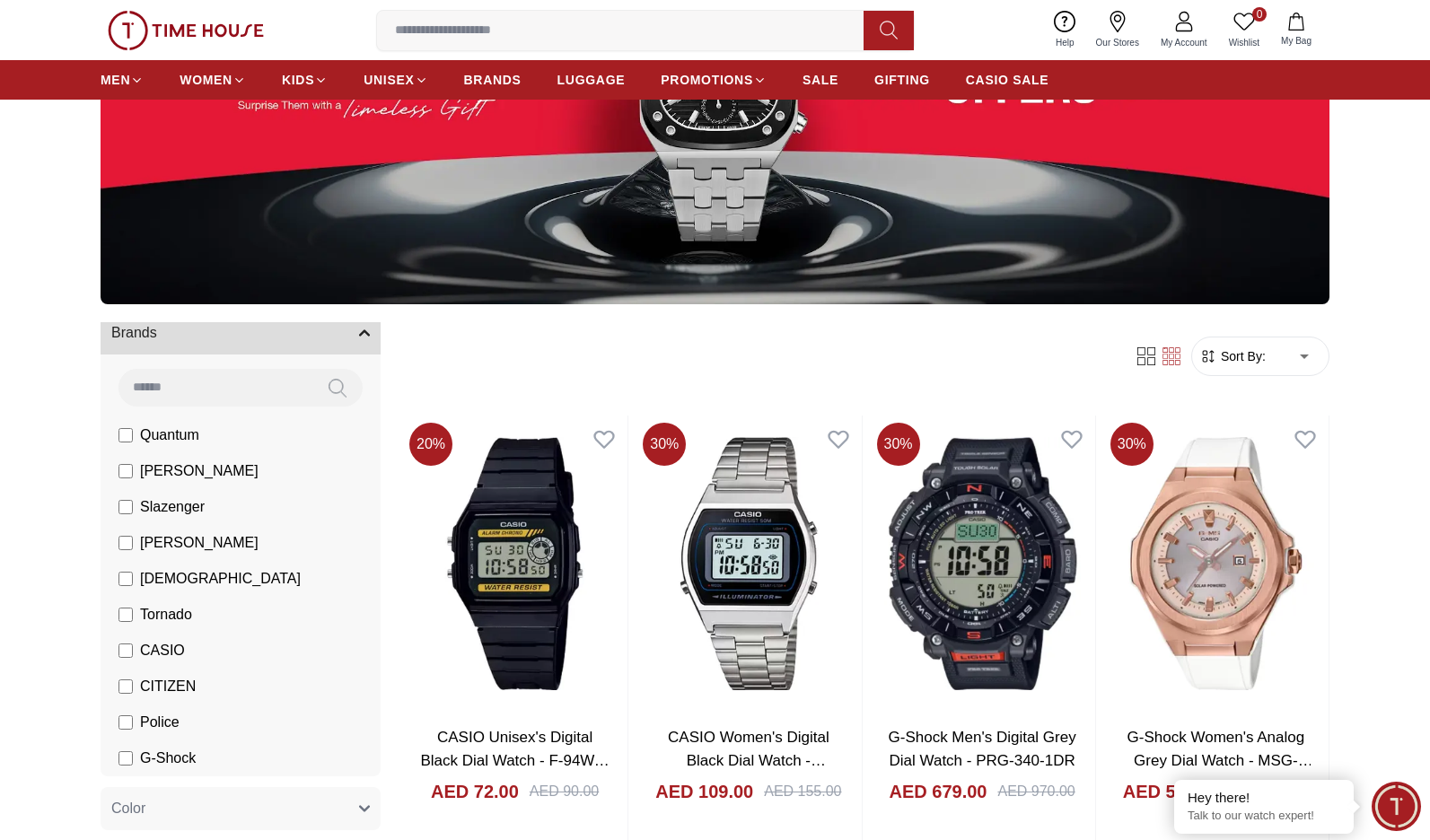
click at [156, 643] on span "CASIO" at bounding box center [161, 651] width 45 height 22
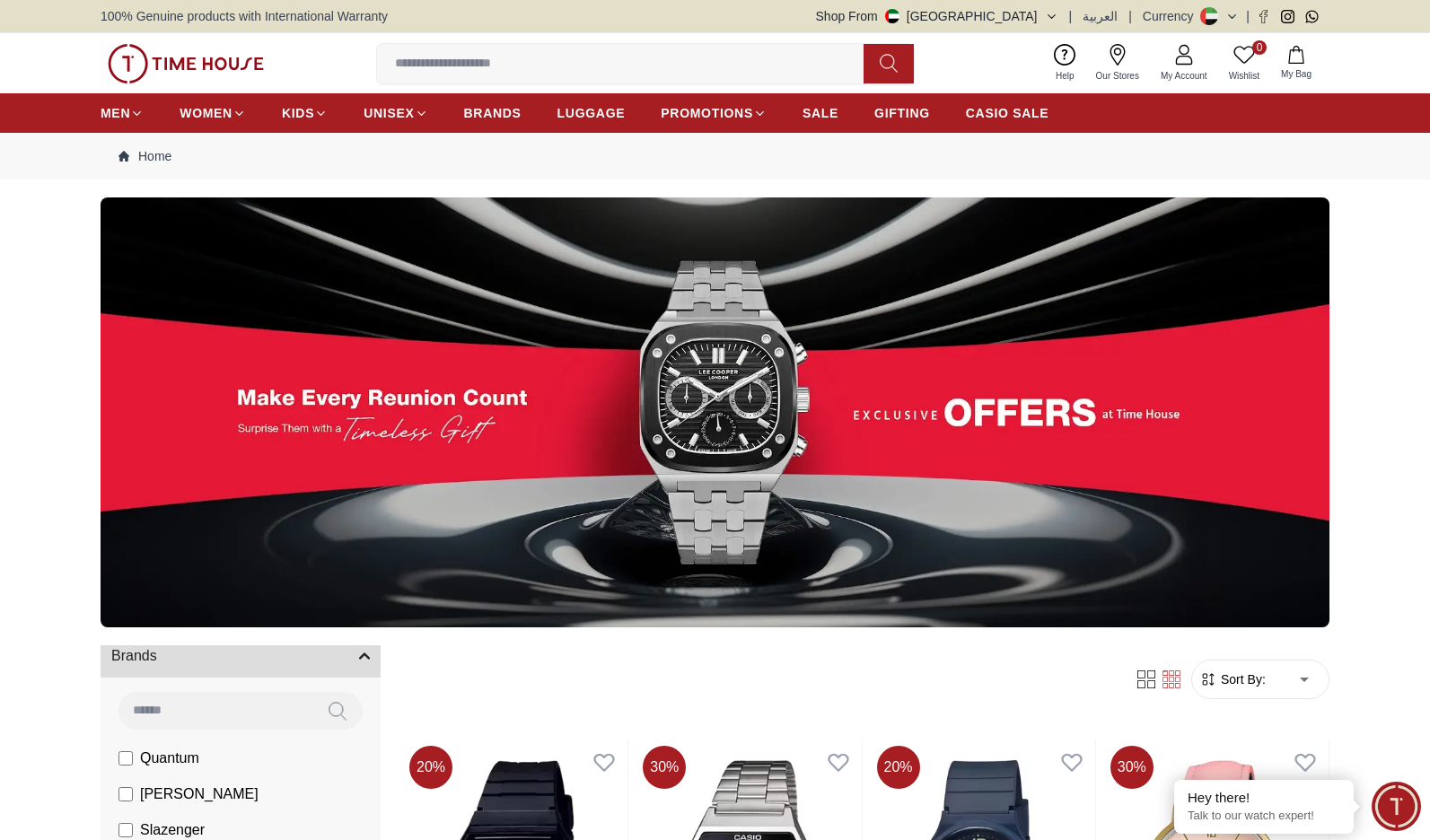
scroll to position [538, 0]
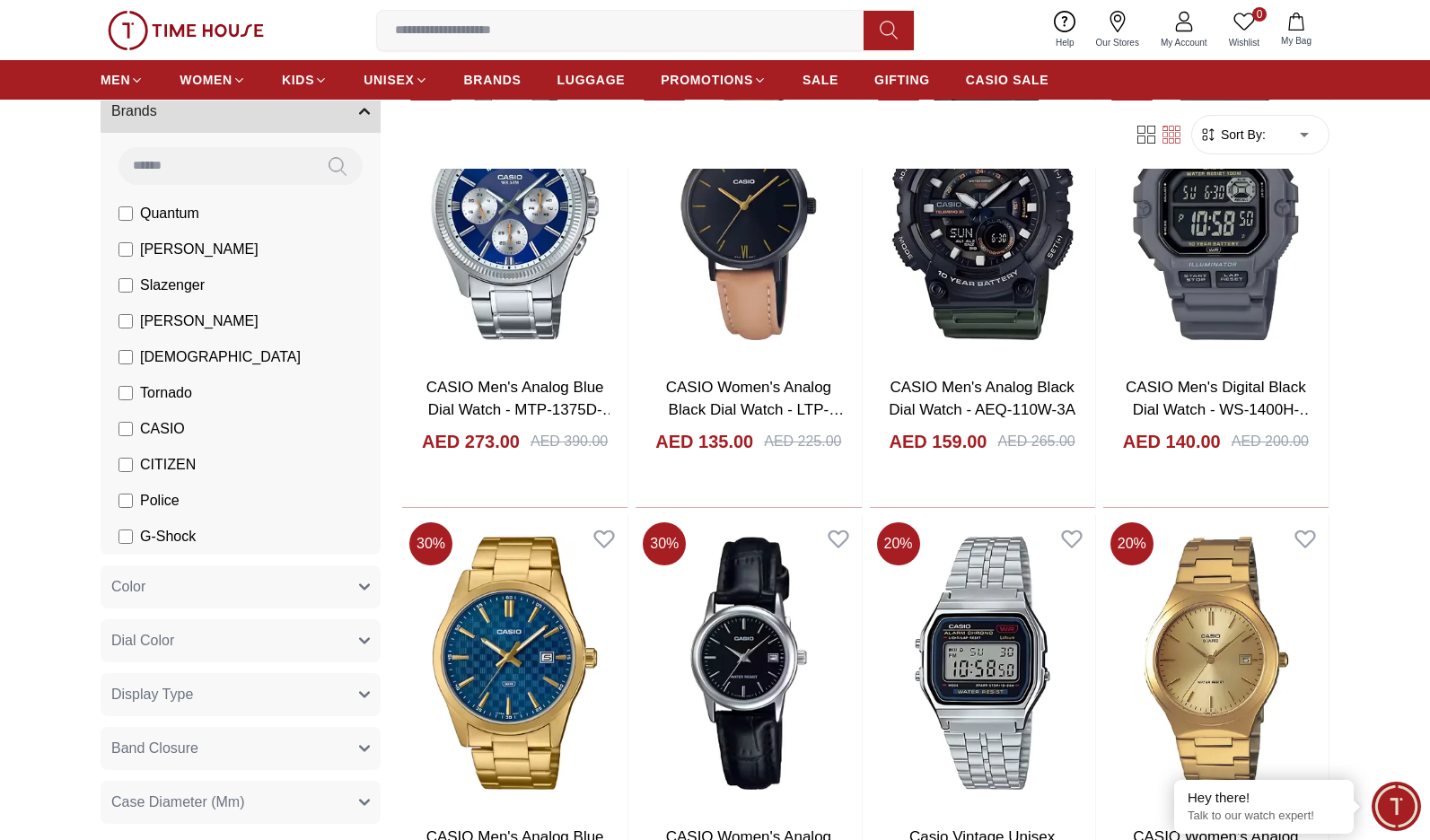
scroll to position [1723, 0]
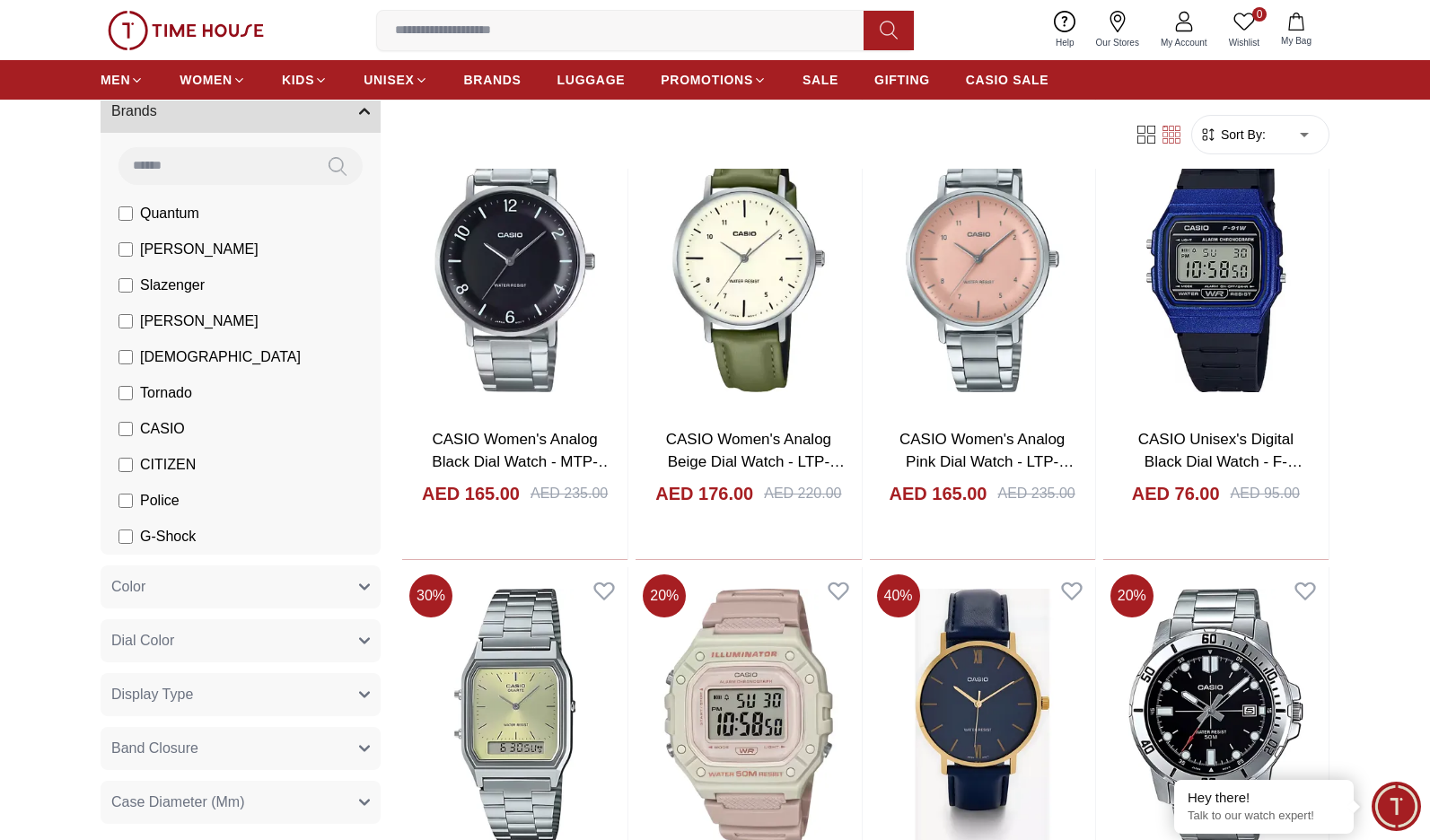
scroll to position [3661, 0]
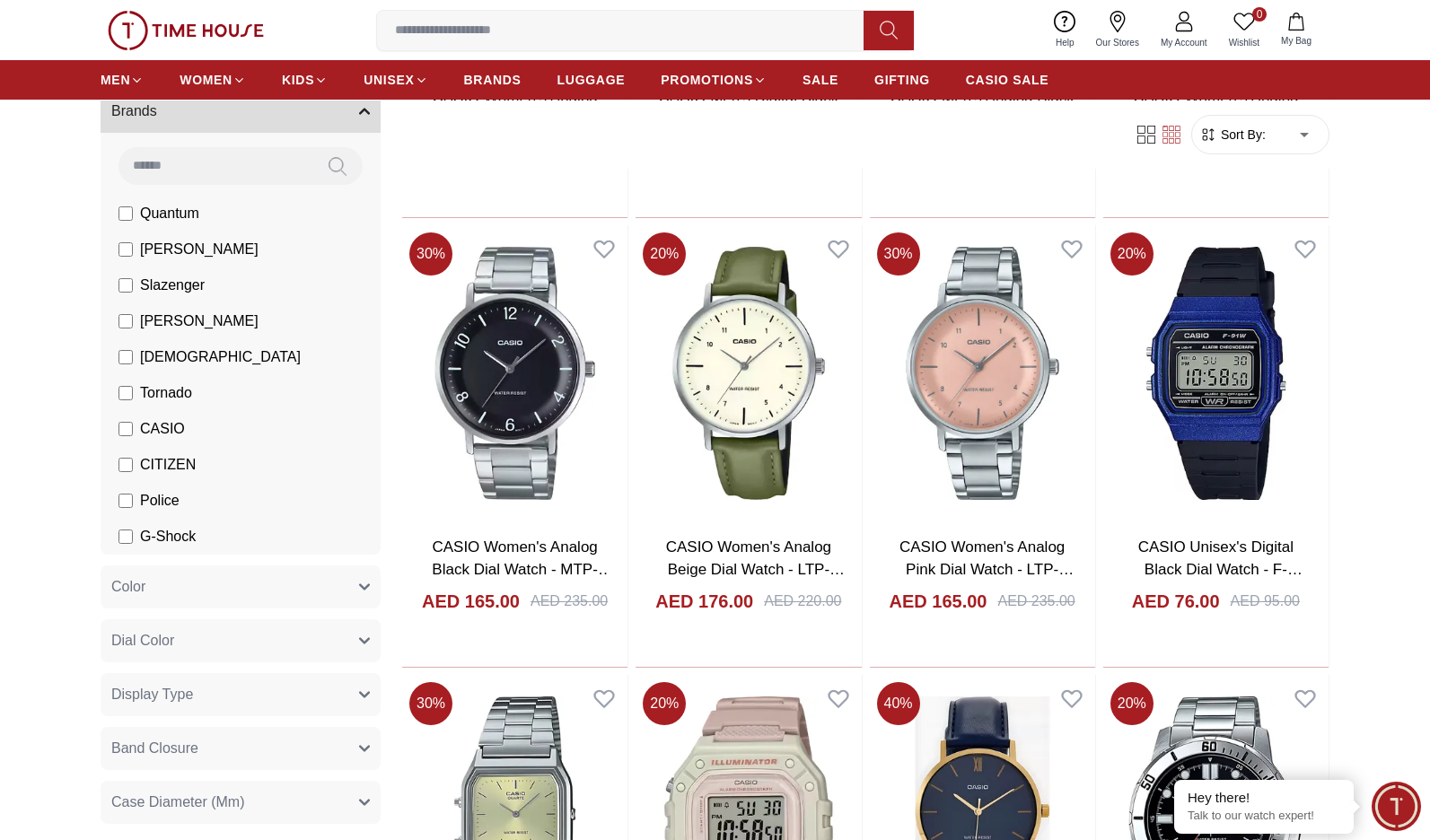
click at [182, 535] on span "G-Shock" at bounding box center [167, 537] width 56 height 22
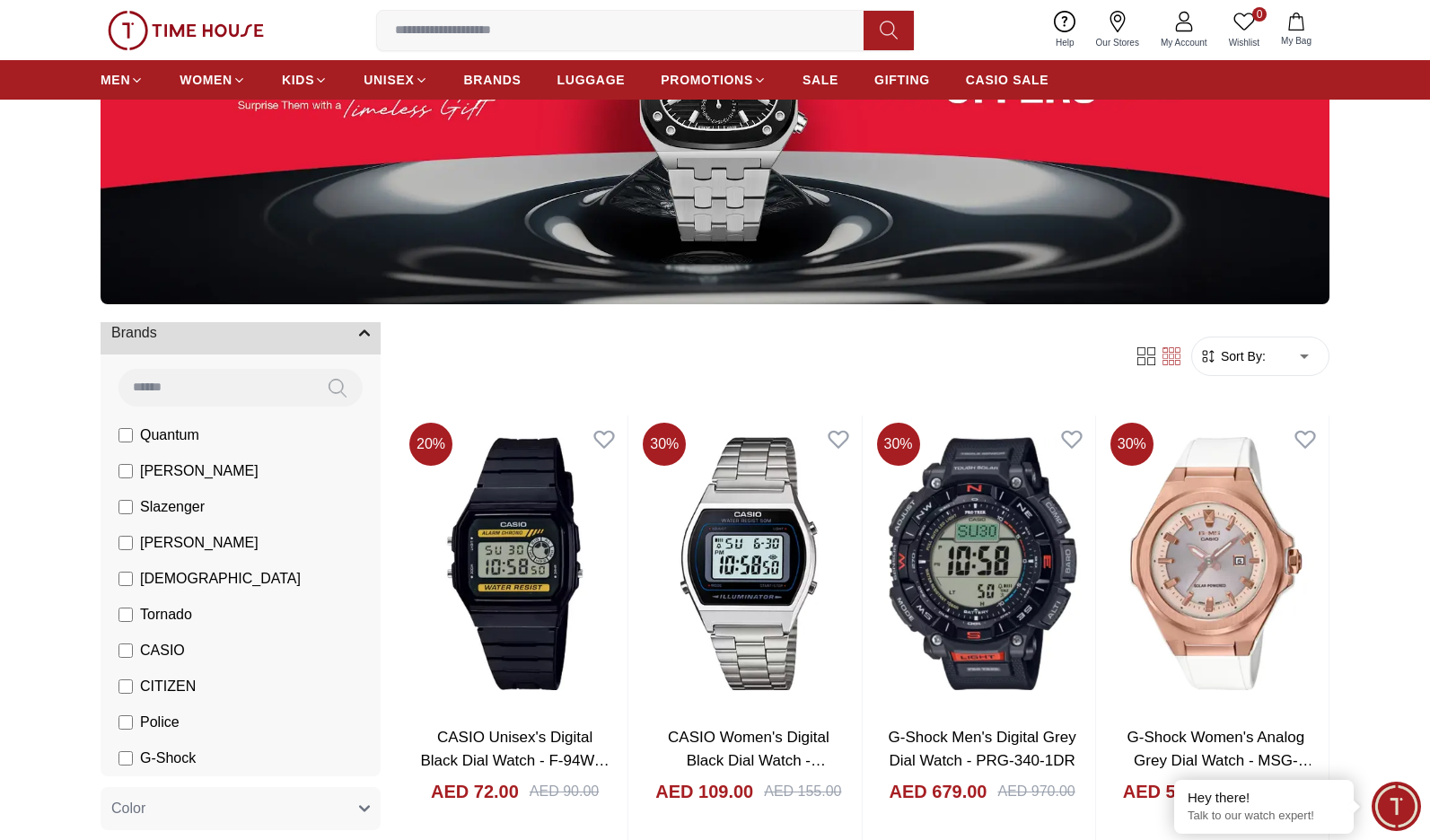
scroll to position [538, 0]
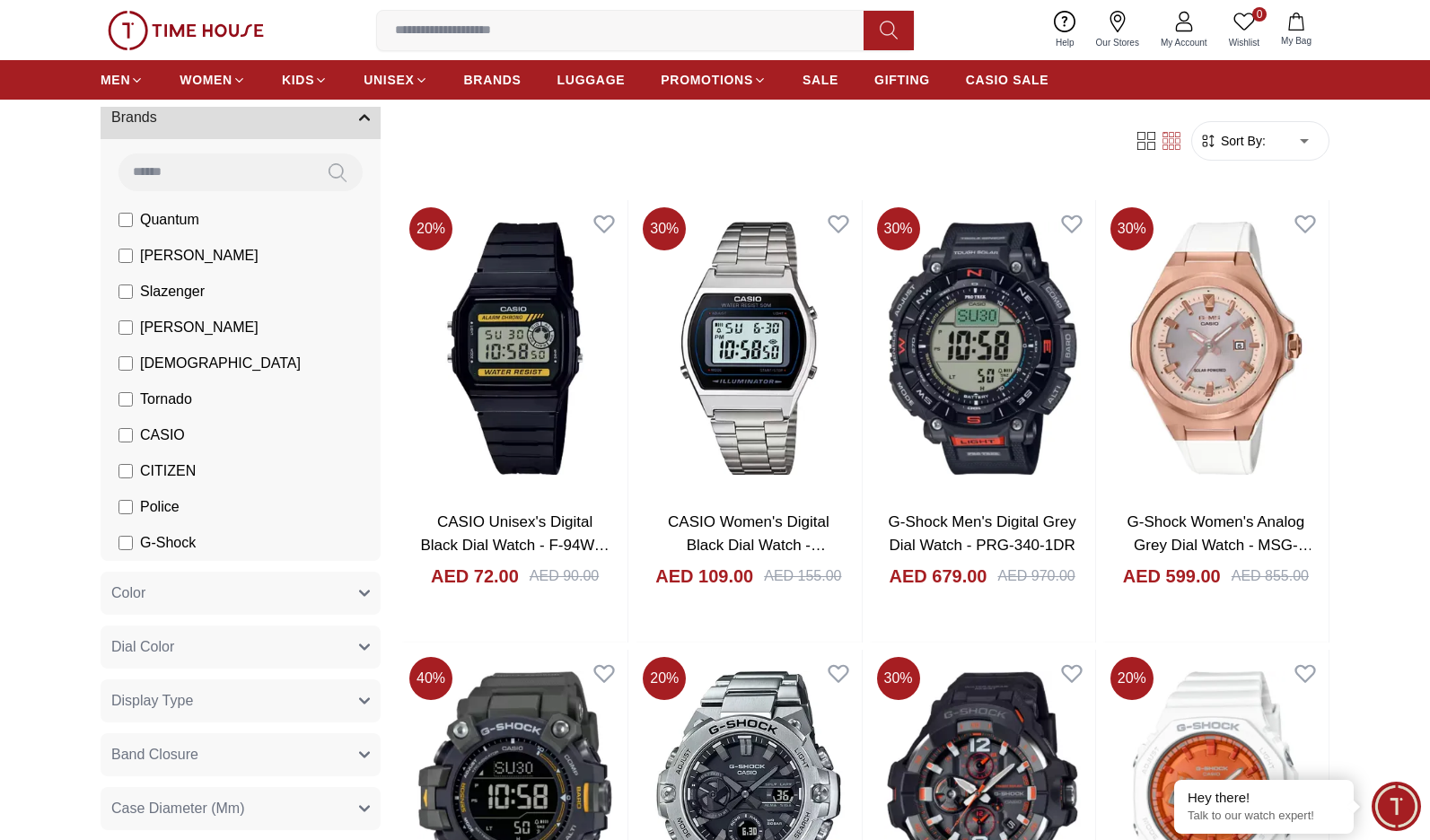
click at [140, 444] on span "CASIO" at bounding box center [161, 435] width 45 height 22
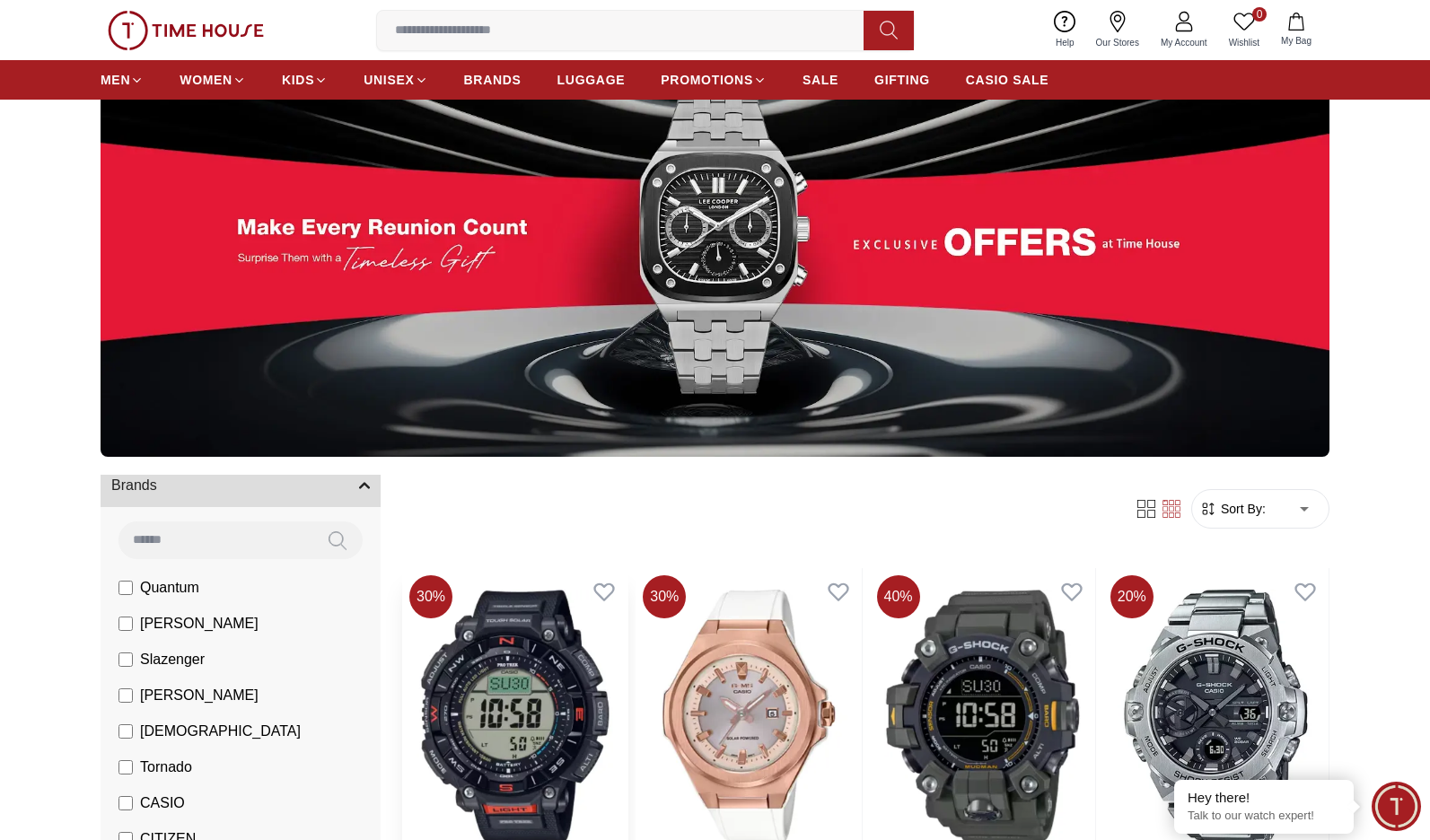
scroll to position [430, 0]
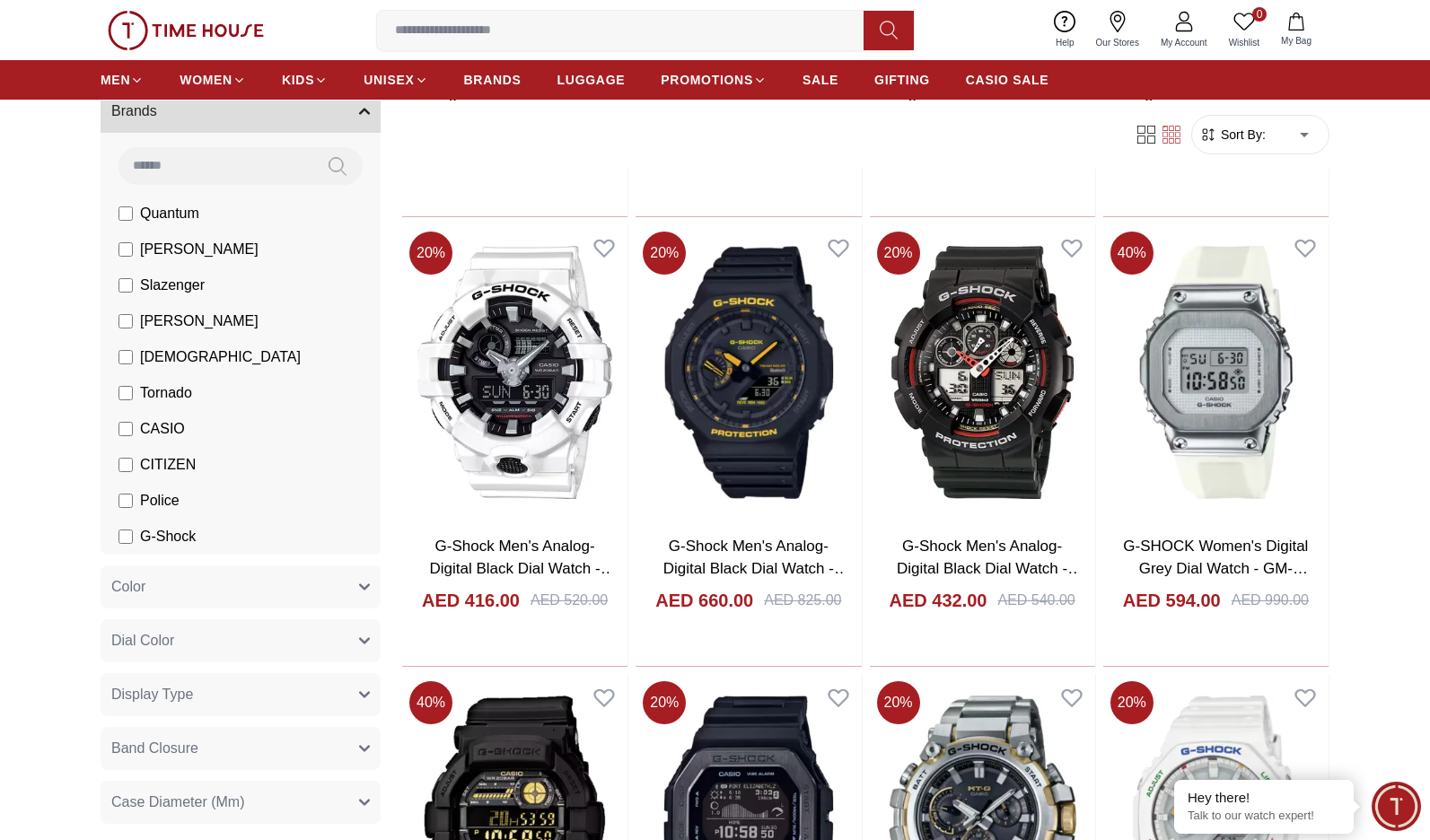
scroll to position [3876, 0]
